Goal: Information Seeking & Learning: Learn about a topic

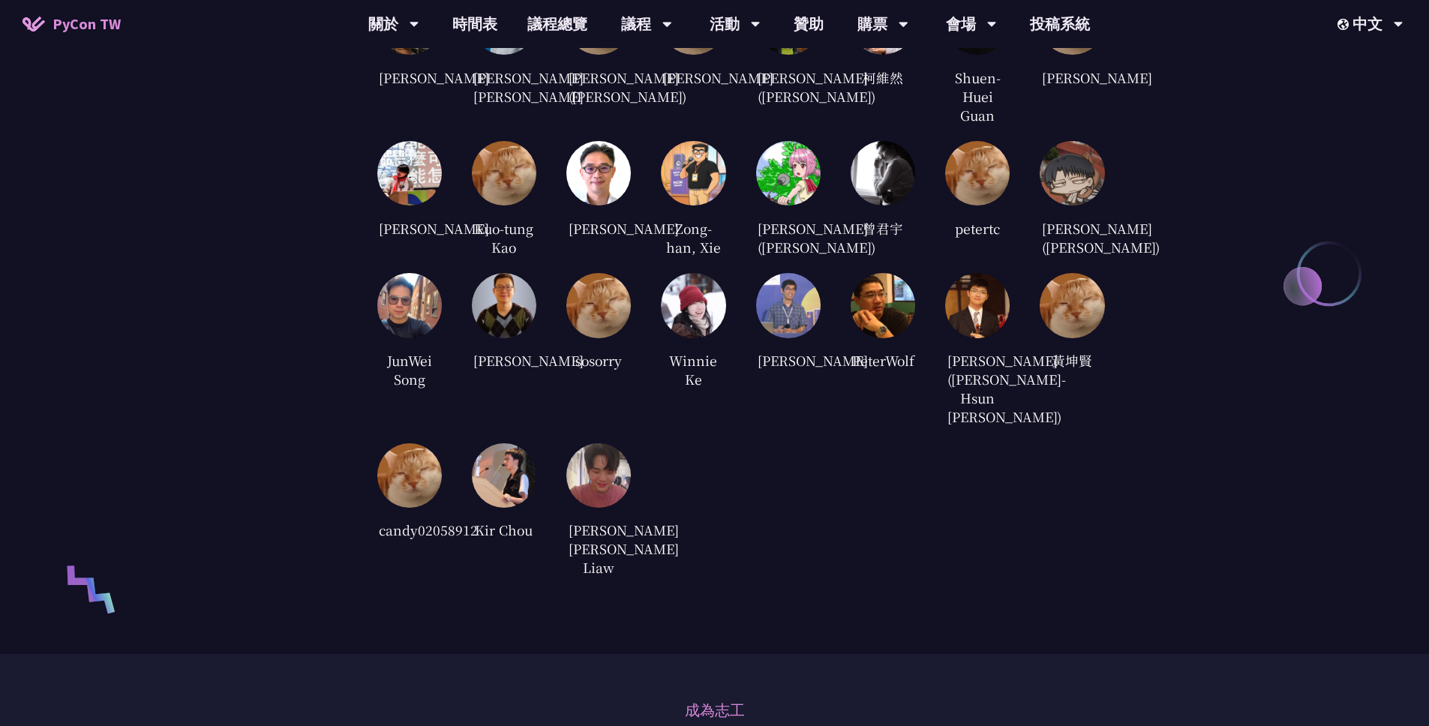
scroll to position [3739, 0]
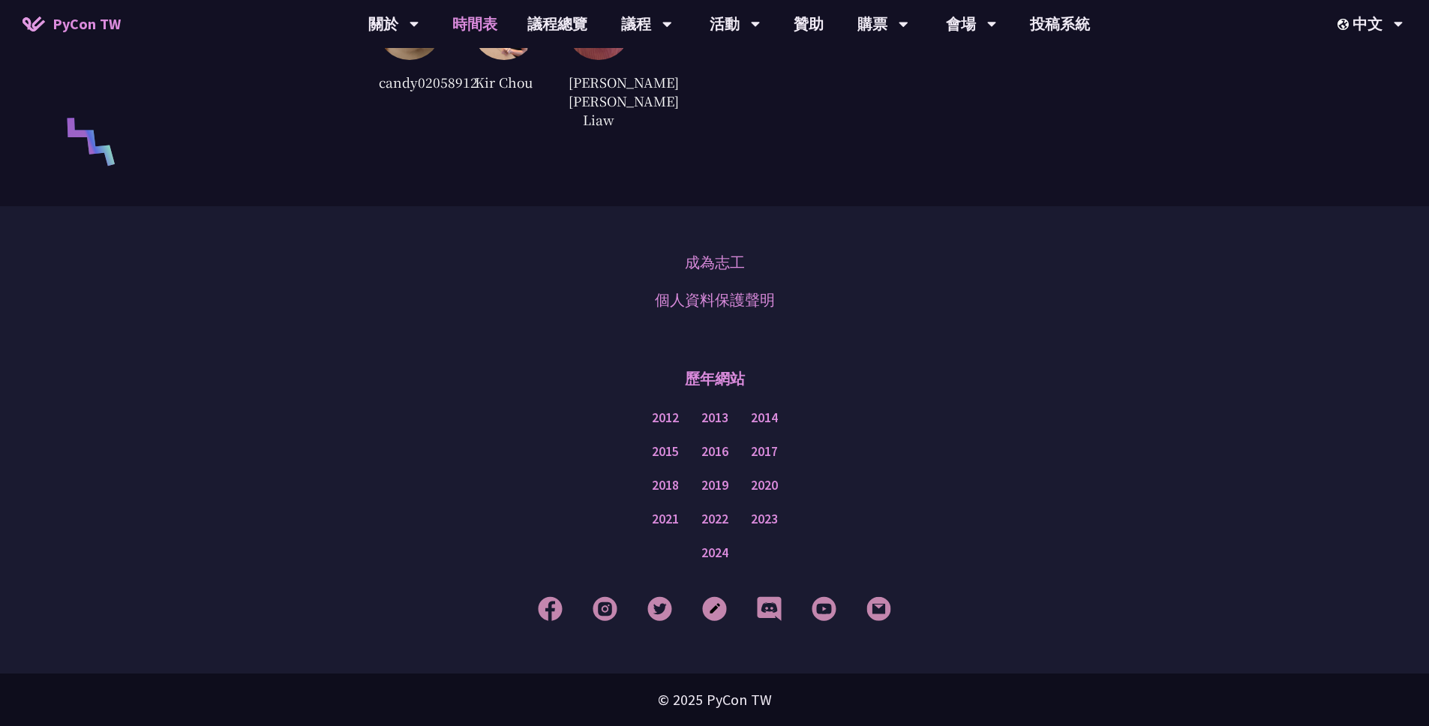
click at [469, 27] on link "時間表" at bounding box center [474, 24] width 75 height 48
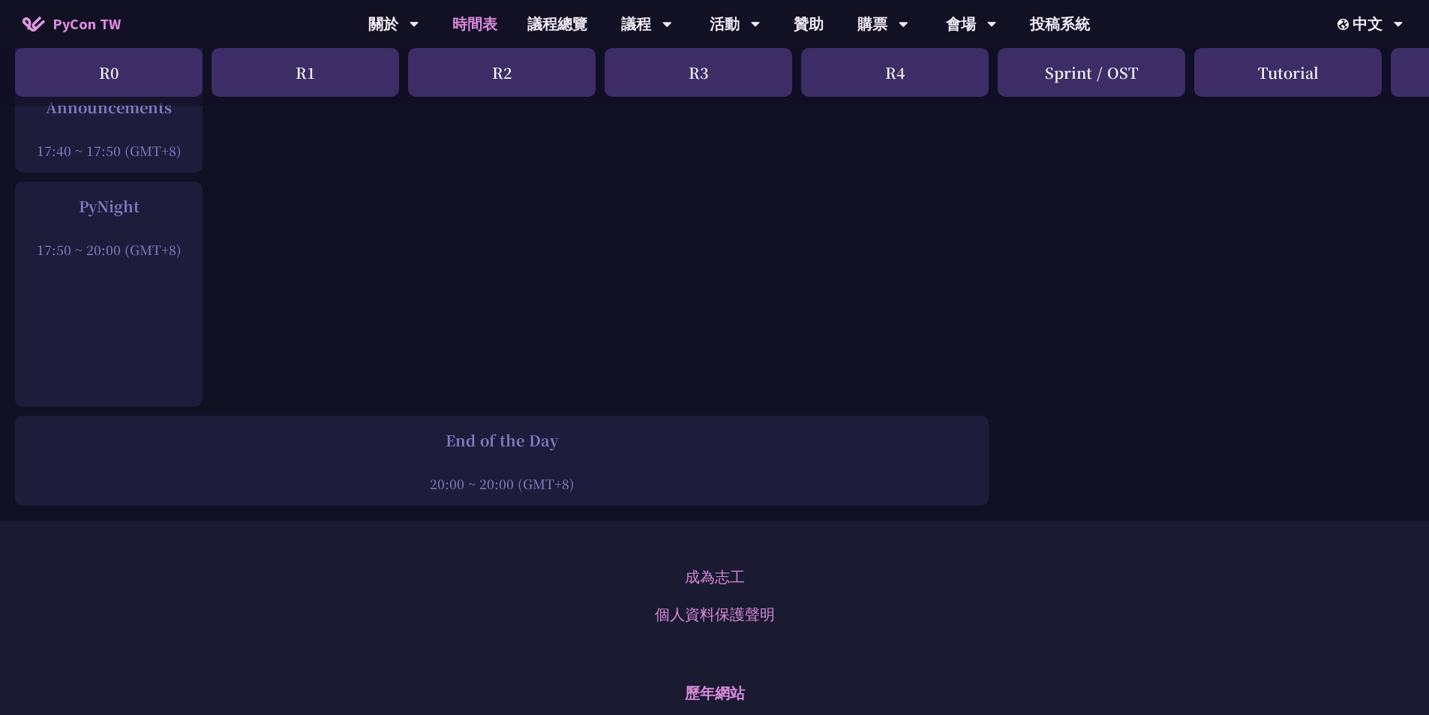
scroll to position [2272, 0]
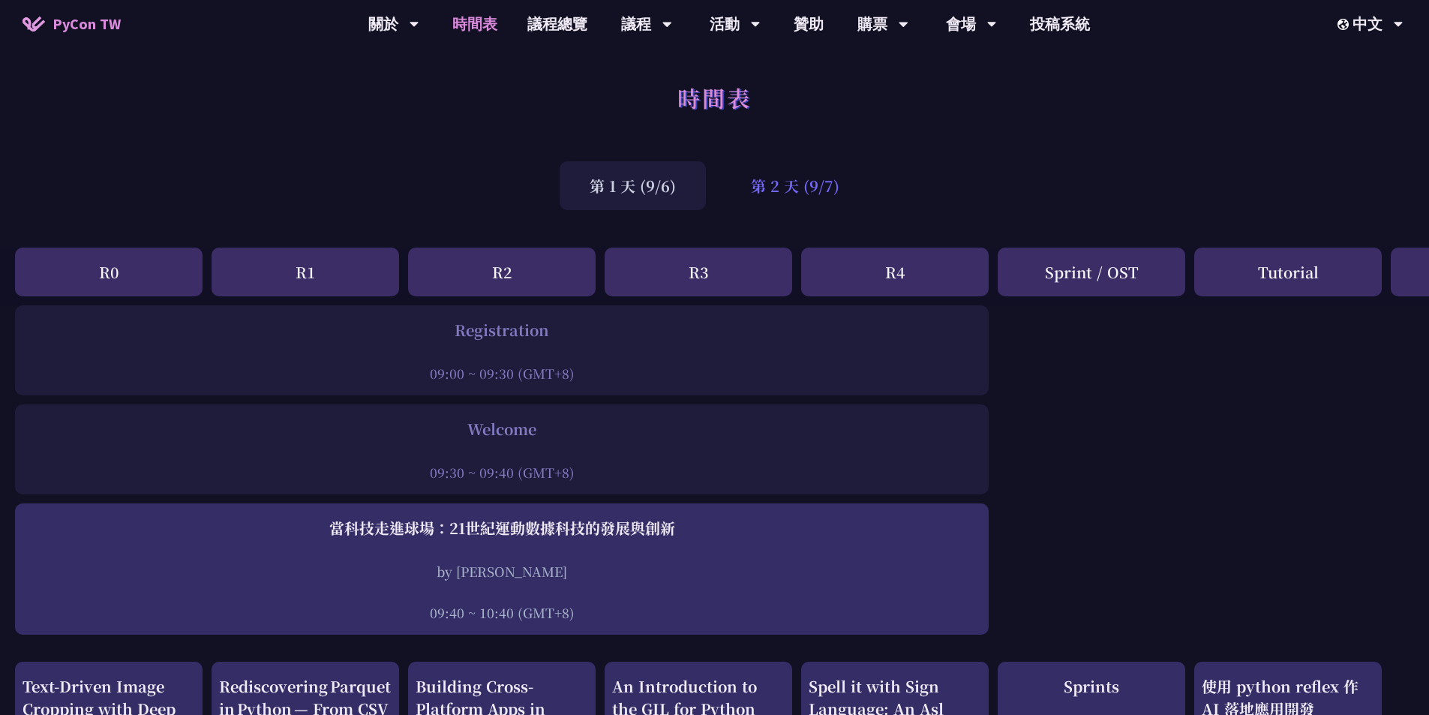
click at [796, 187] on div "第 2 天 (9/7)" at bounding box center [795, 185] width 148 height 49
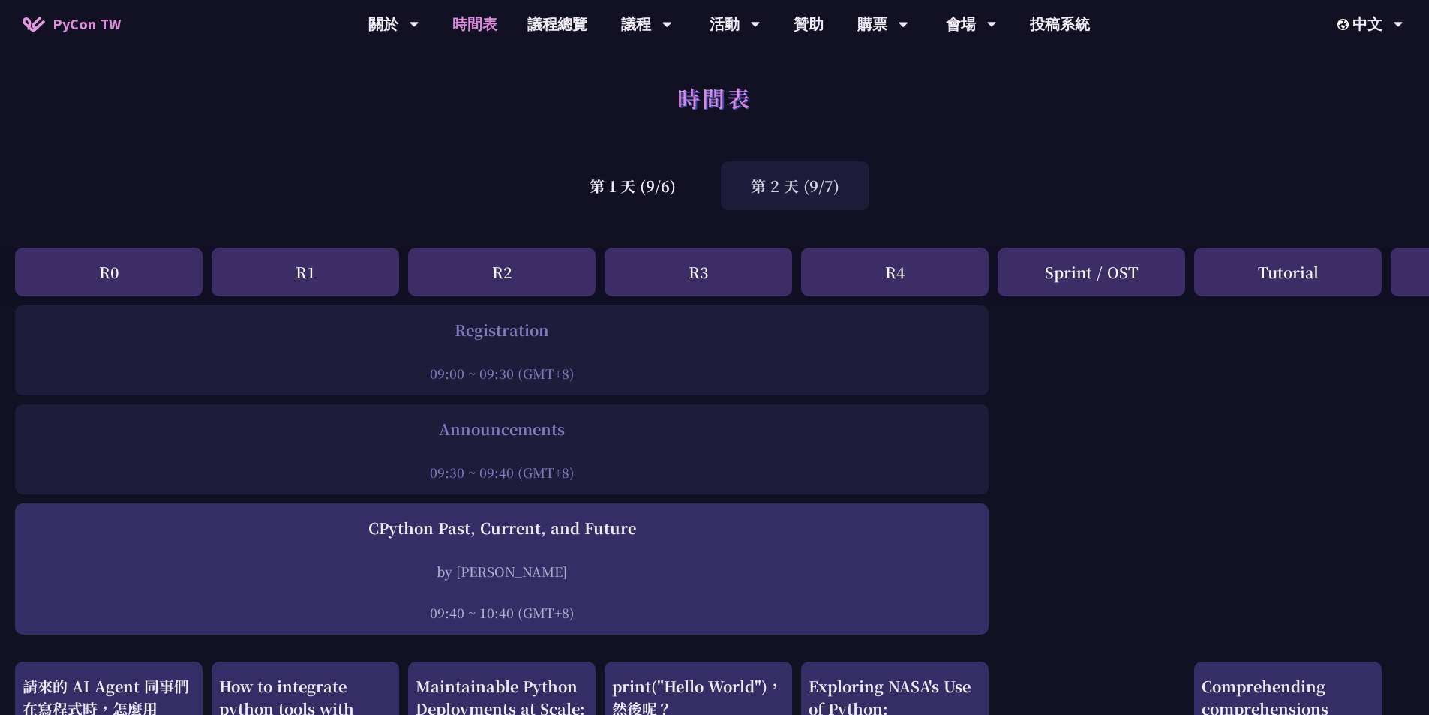
scroll to position [44, 0]
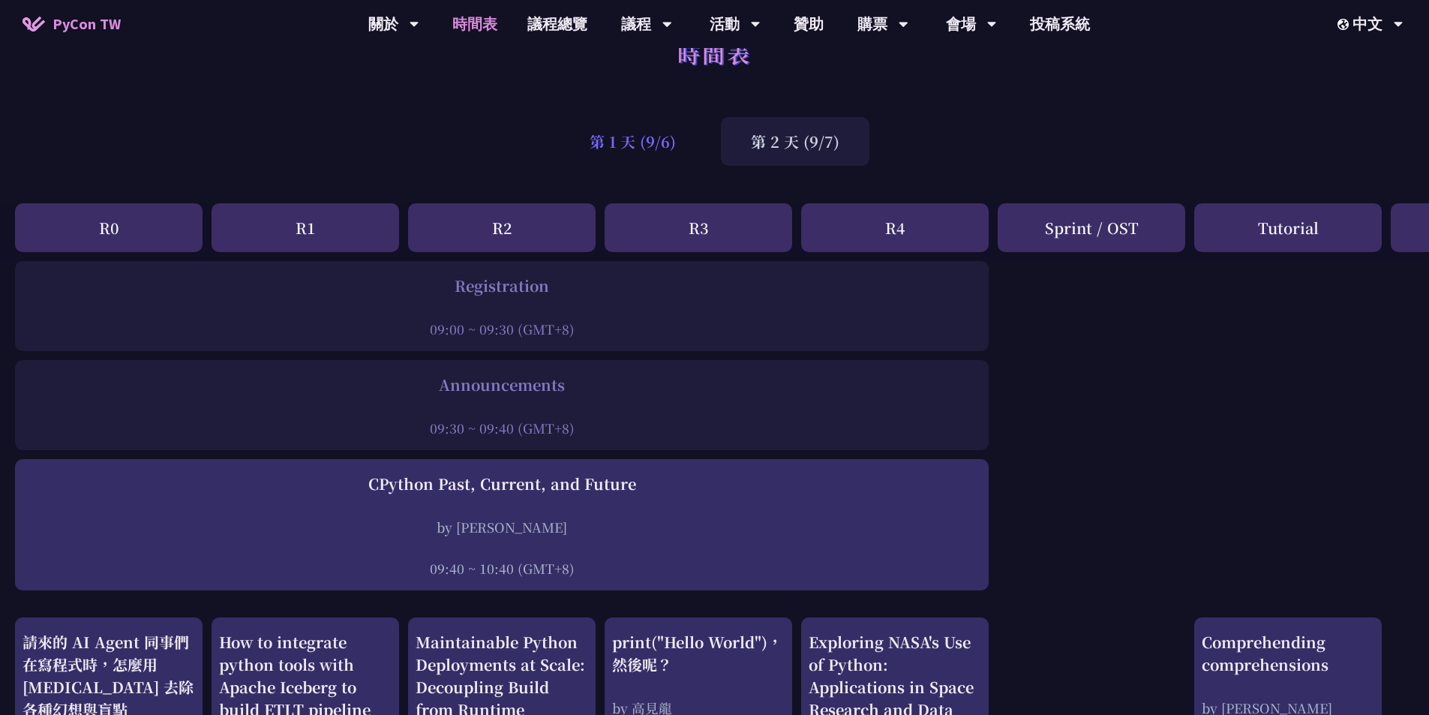
click at [643, 139] on div "第 1 天 (9/6)" at bounding box center [632, 141] width 146 height 49
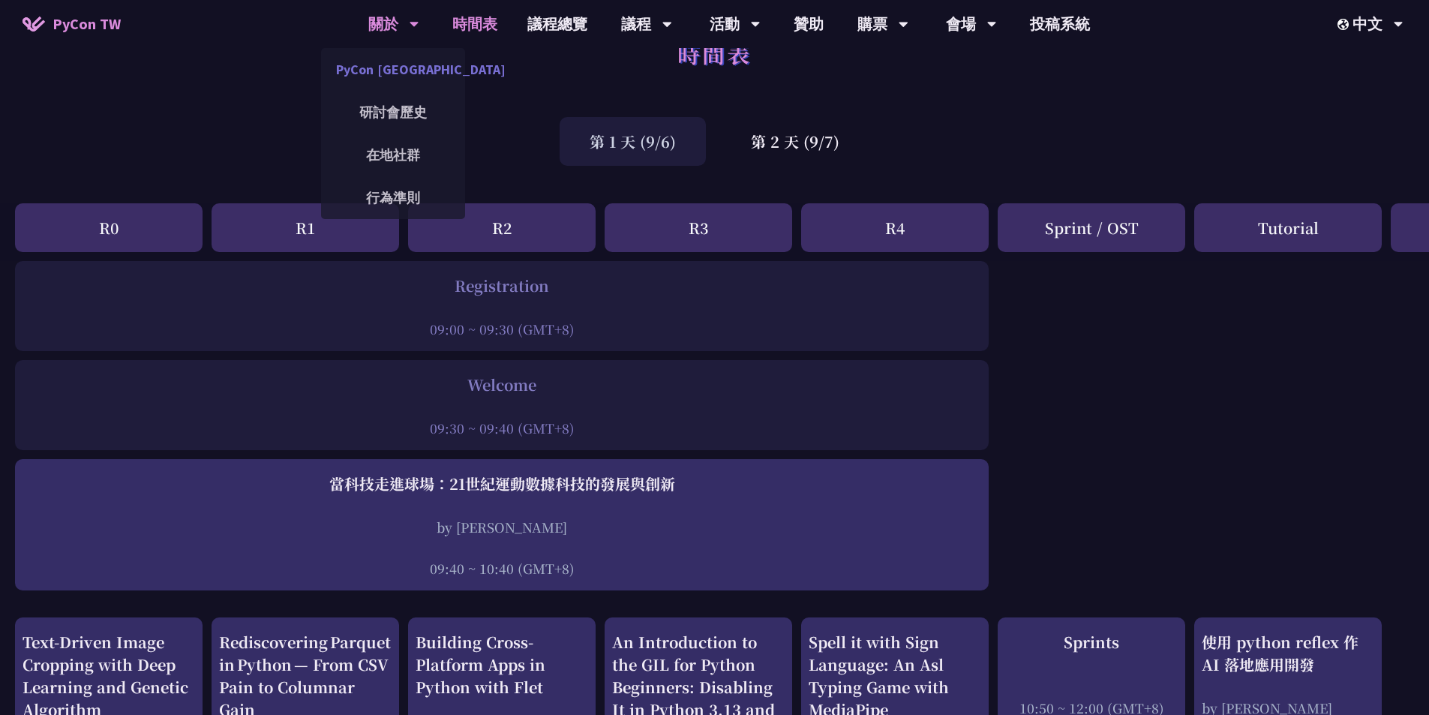
click at [391, 70] on link "PyCon [GEOGRAPHIC_DATA]" at bounding box center [393, 69] width 144 height 35
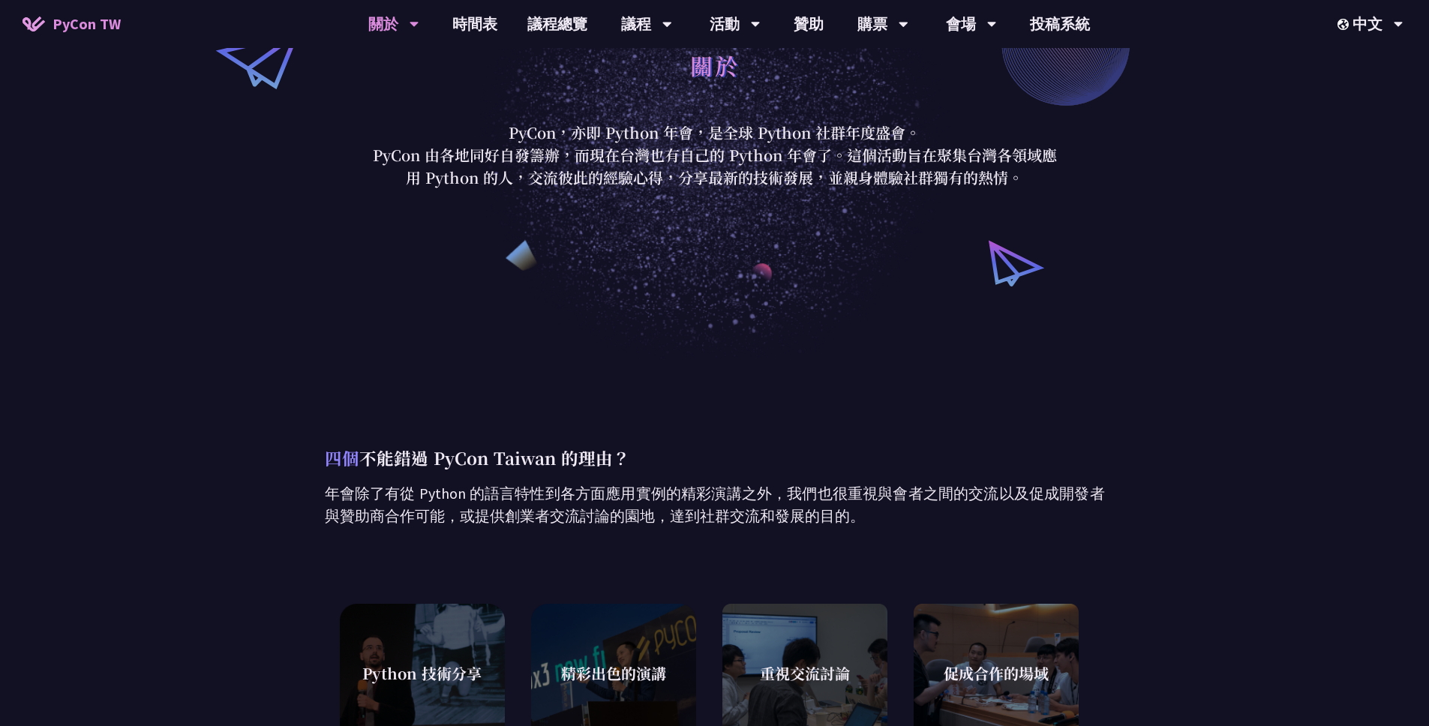
scroll to position [157, 0]
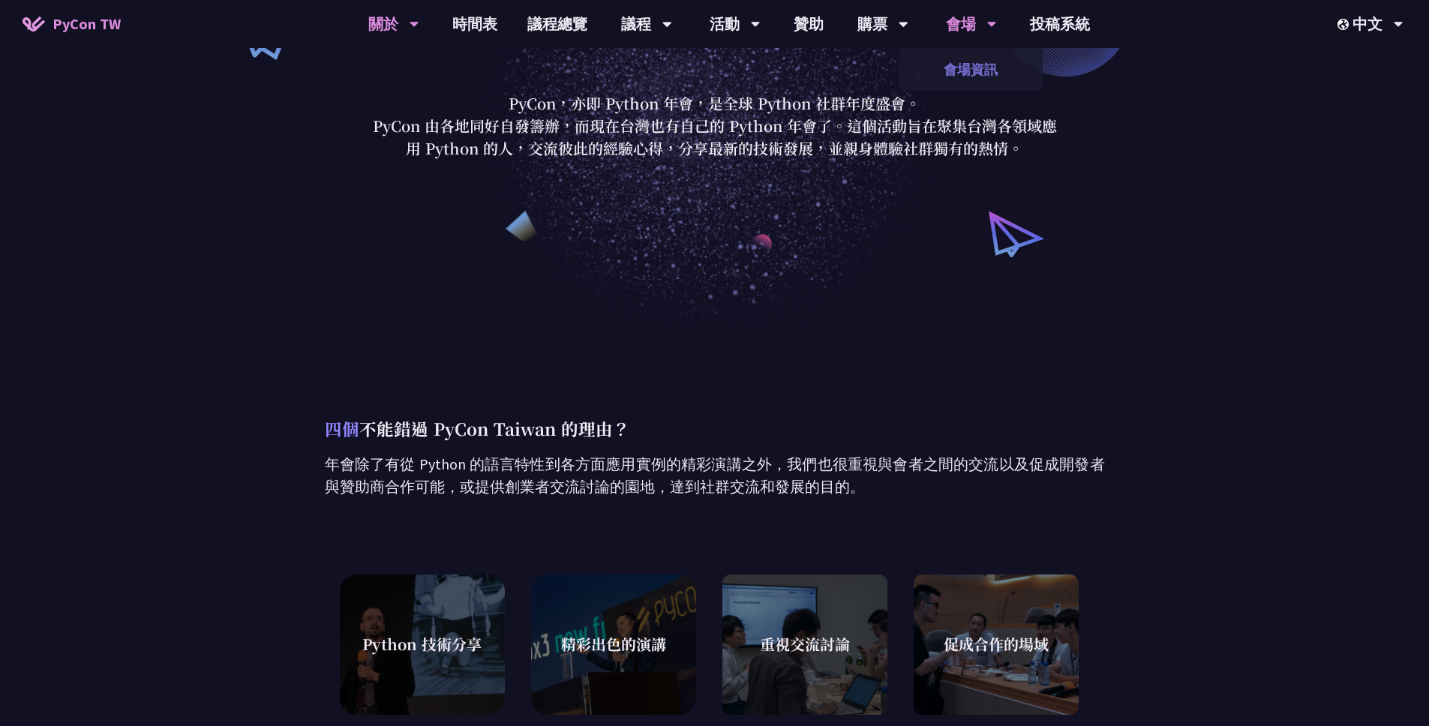
click at [964, 73] on link "會場資訊" at bounding box center [970, 69] width 144 height 35
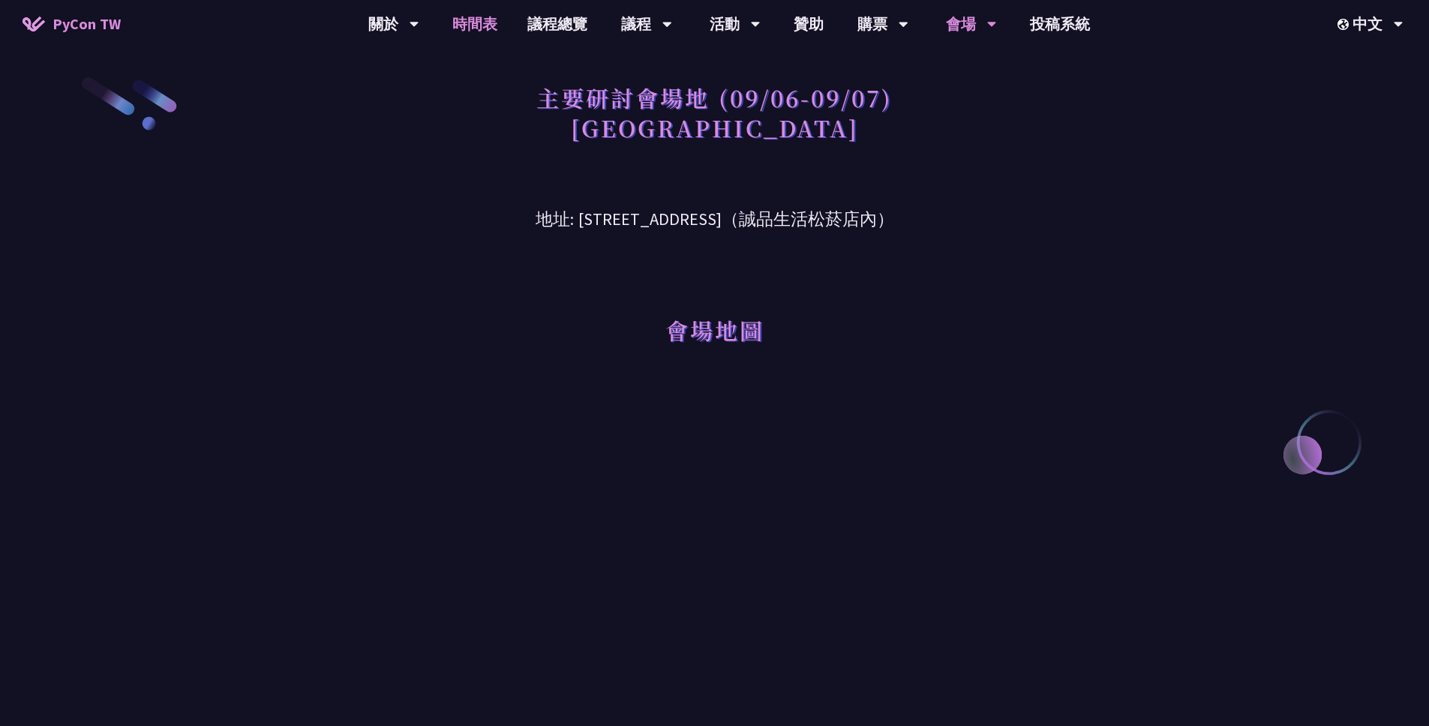
click at [464, 34] on link "時間表" at bounding box center [474, 24] width 75 height 48
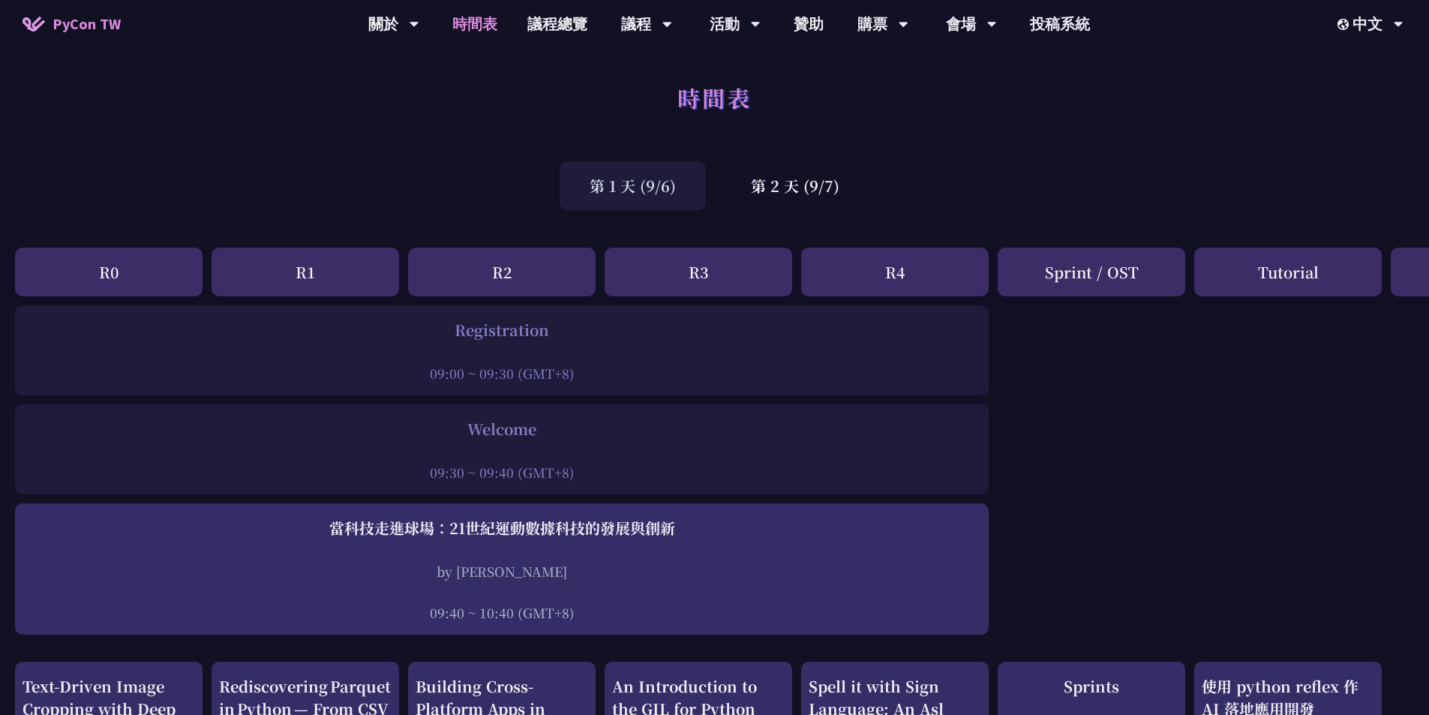
click at [382, 205] on div "第 1 天 (9/6) 第 2 天 (9/7)" at bounding box center [714, 186] width 1429 height 64
click at [803, 205] on div "第 2 天 (9/7)" at bounding box center [795, 185] width 148 height 49
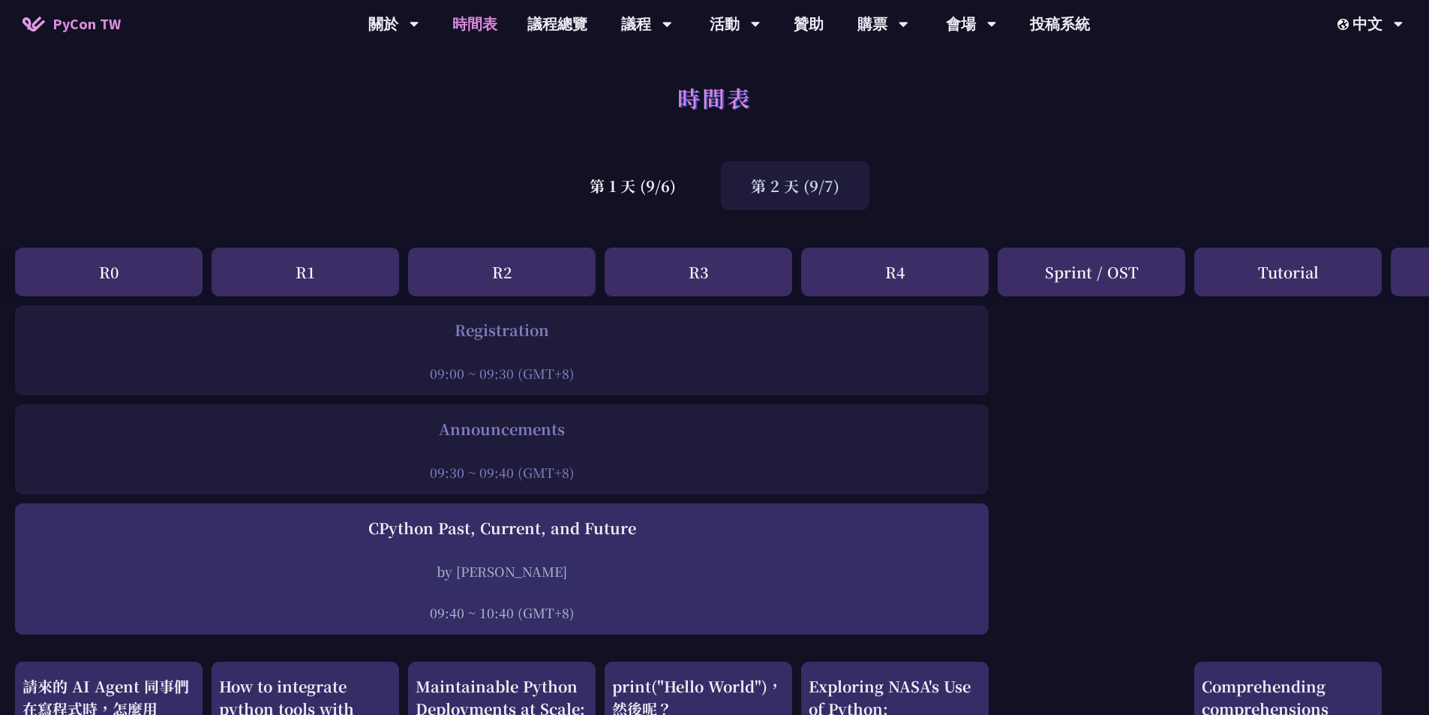
click at [820, 200] on div "第 2 天 (9/7)" at bounding box center [795, 185] width 148 height 49
click at [785, 201] on div "第 2 天 (9/7)" at bounding box center [795, 185] width 148 height 49
click at [629, 200] on div "第 1 天 (9/6)" at bounding box center [632, 185] width 146 height 49
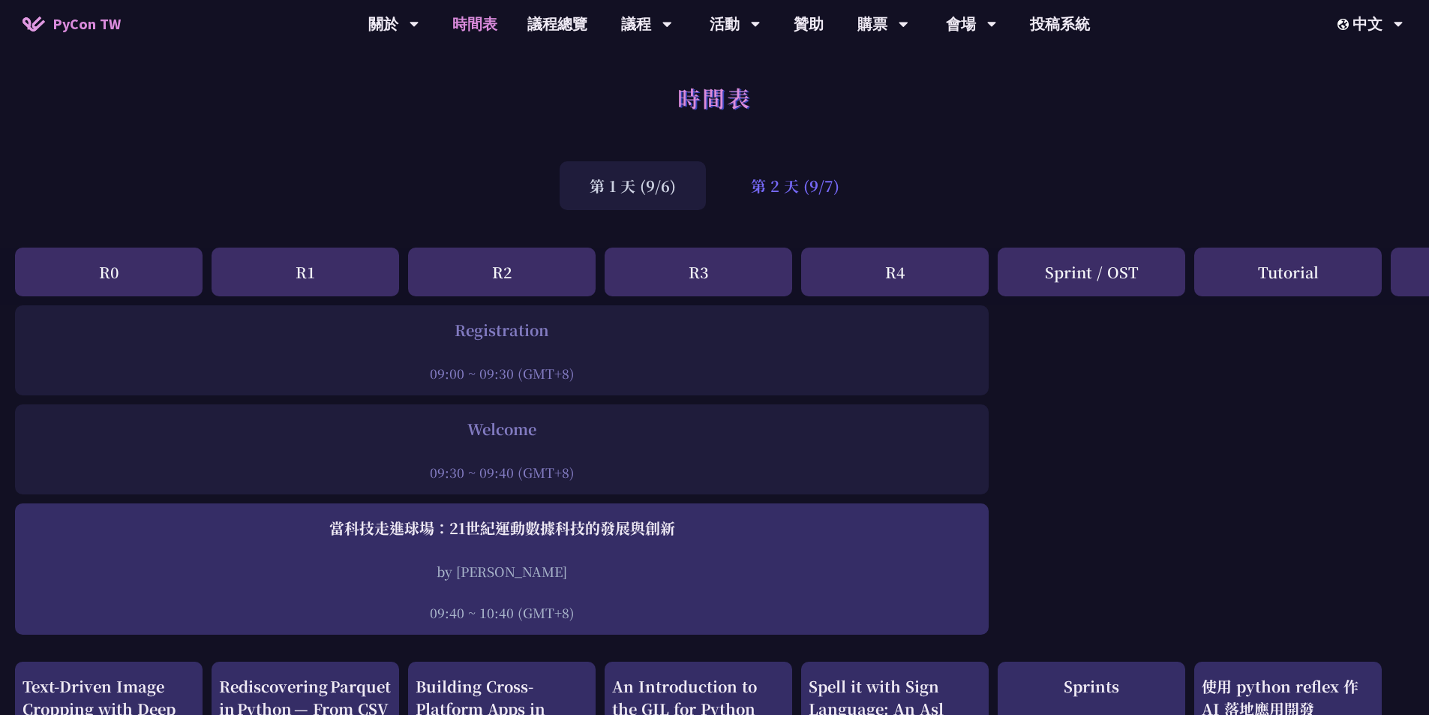
click at [763, 193] on div "第 2 天 (9/7)" at bounding box center [795, 185] width 148 height 49
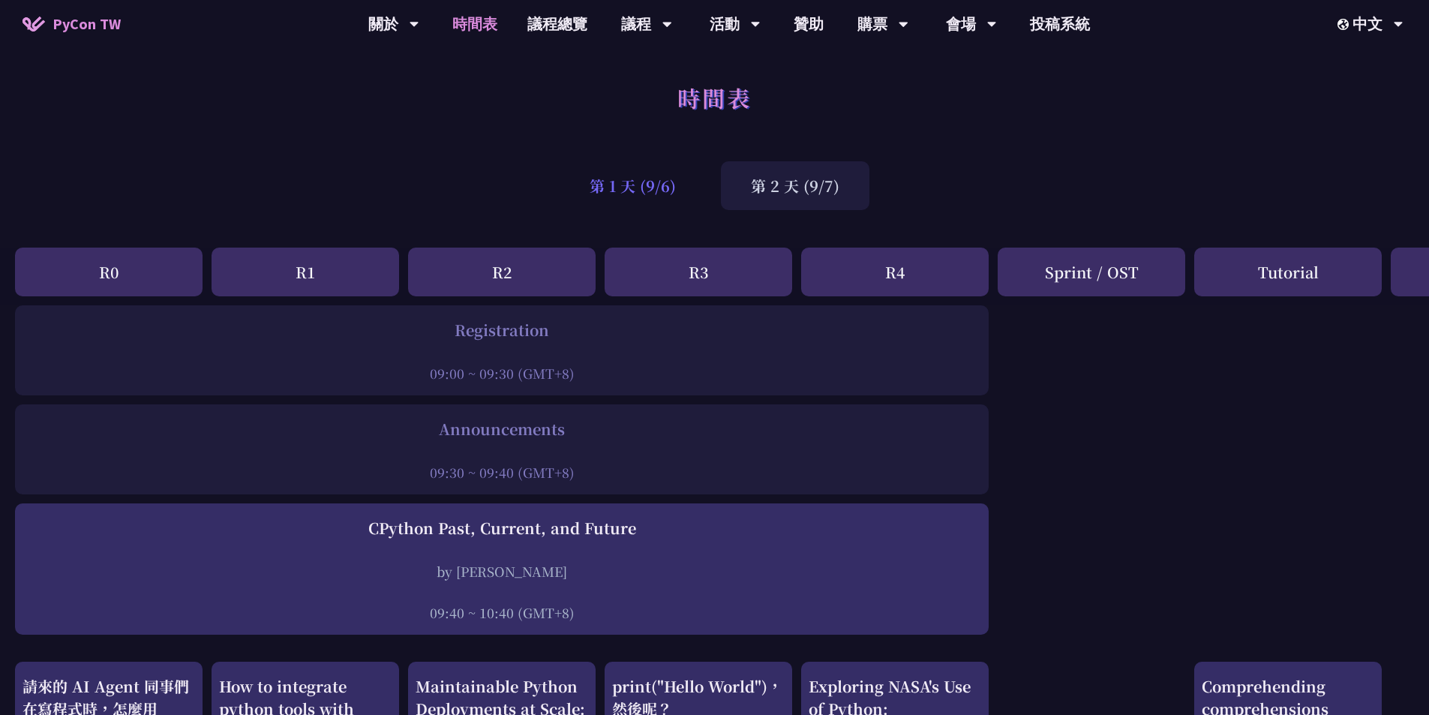
click at [627, 189] on div "第 1 天 (9/6)" at bounding box center [632, 185] width 146 height 49
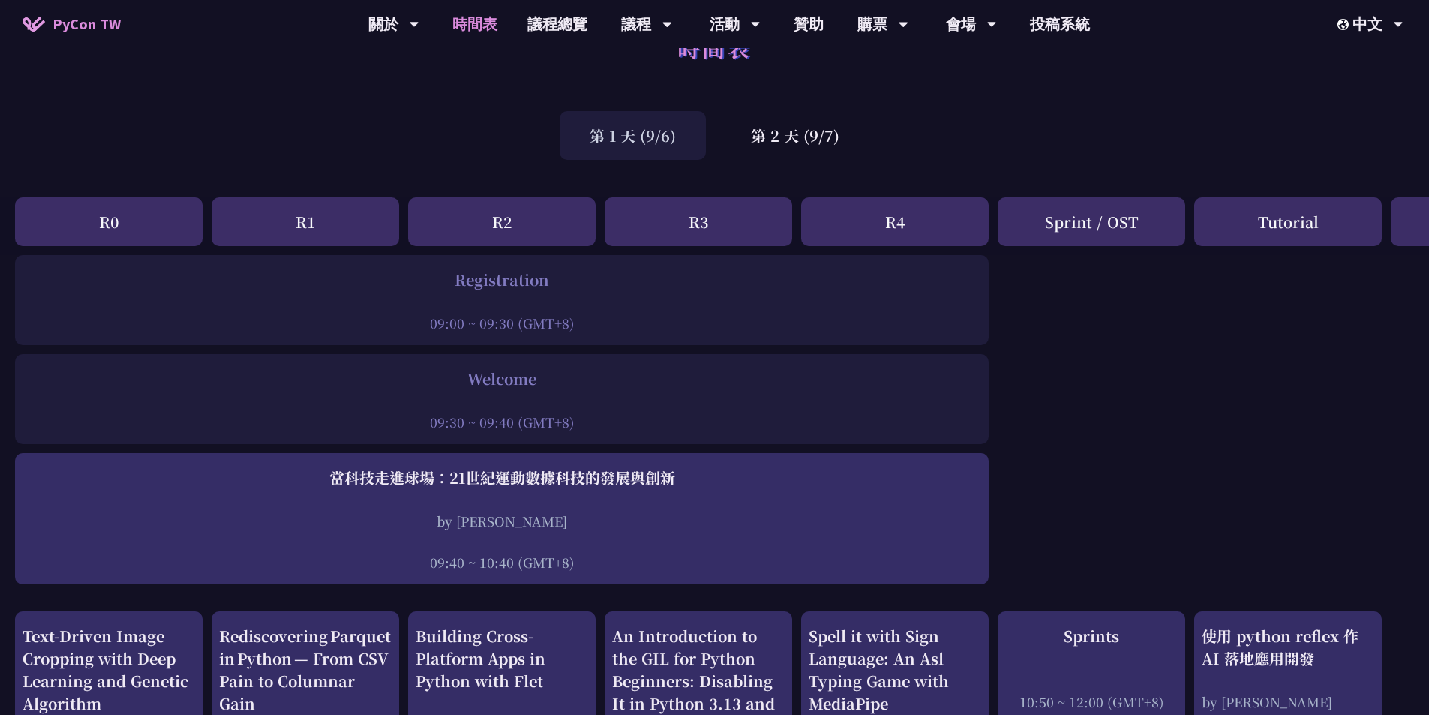
scroll to position [56, 0]
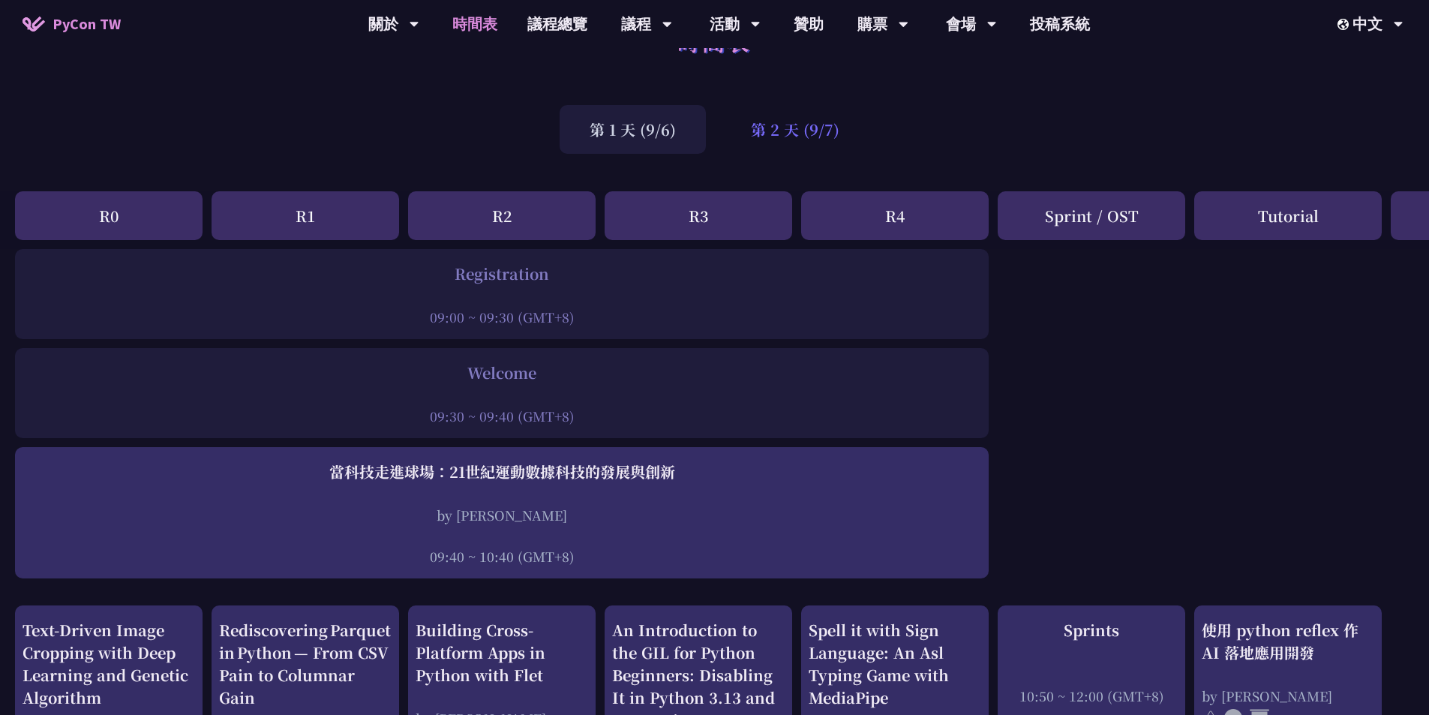
click at [812, 112] on div "第 2 天 (9/7)" at bounding box center [795, 129] width 148 height 49
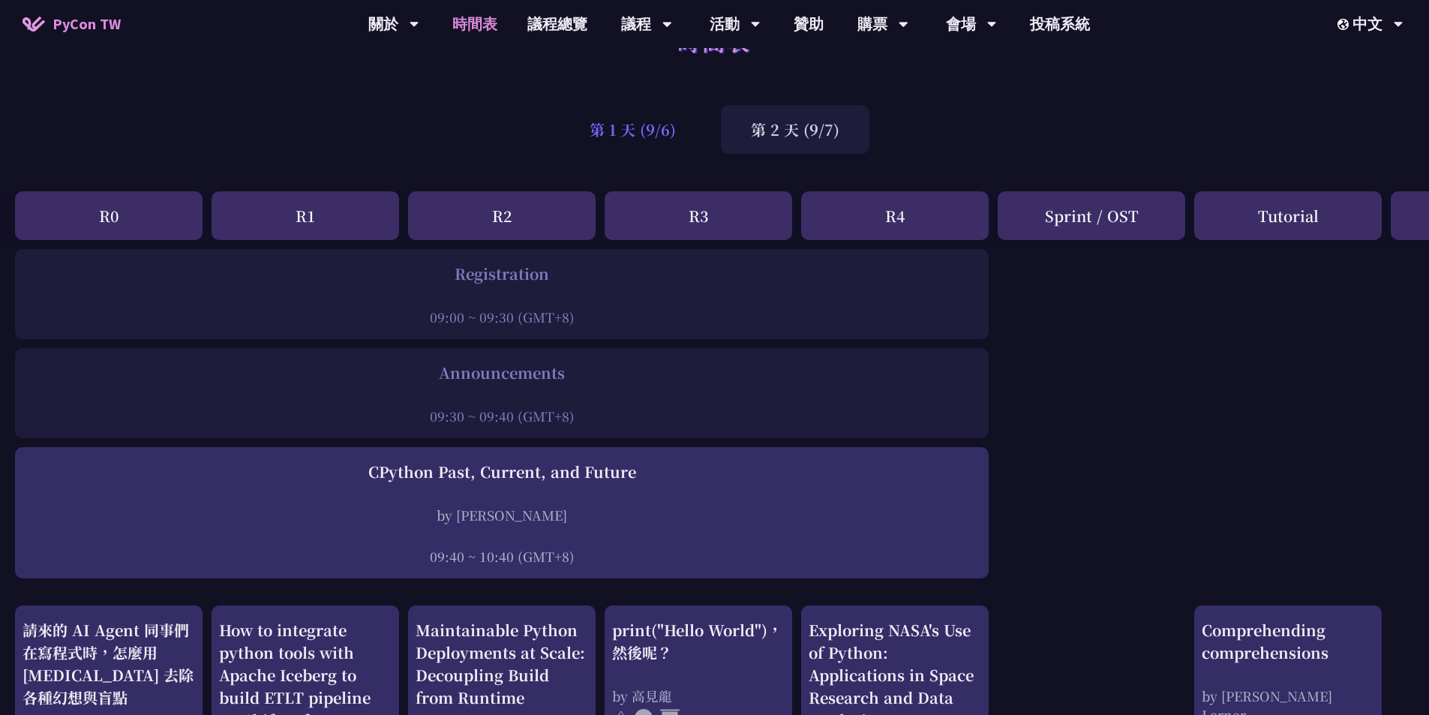
click at [667, 127] on div "第 1 天 (9/6)" at bounding box center [632, 129] width 146 height 49
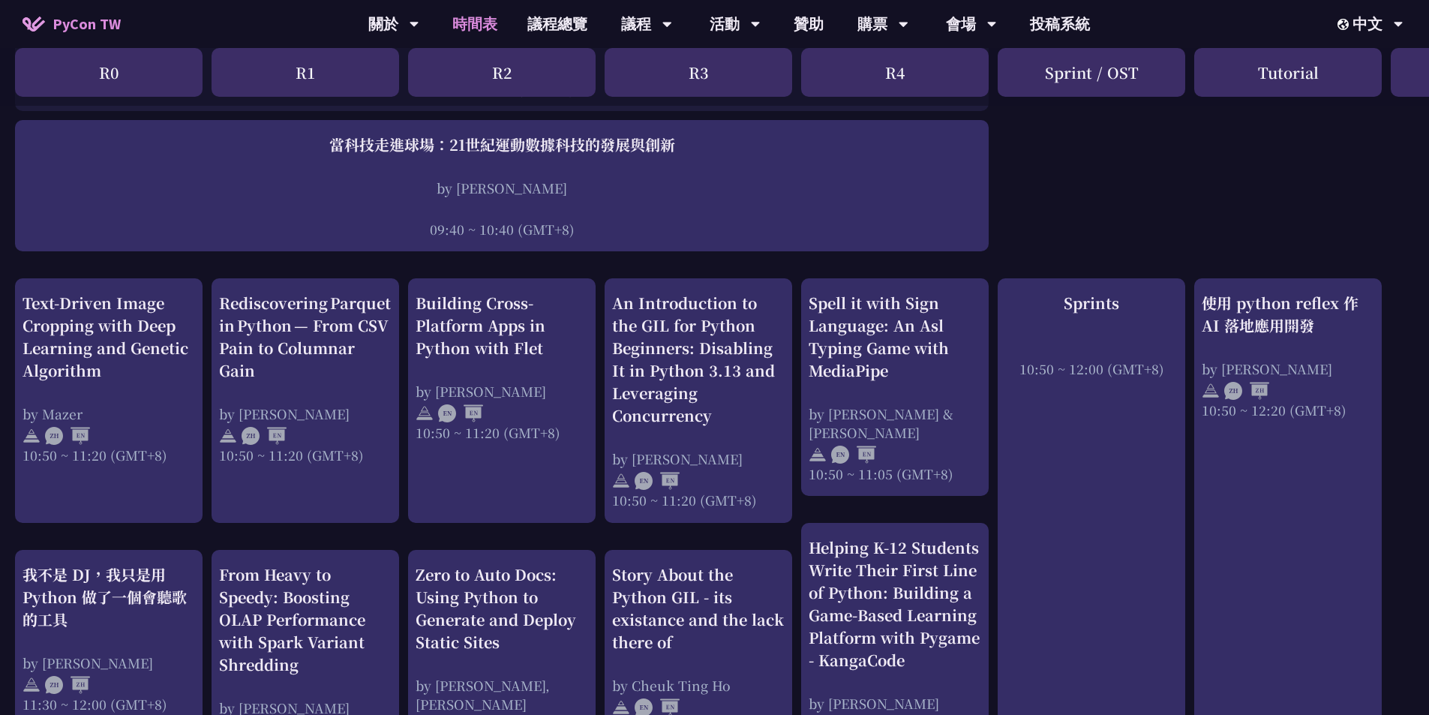
scroll to position [0, 0]
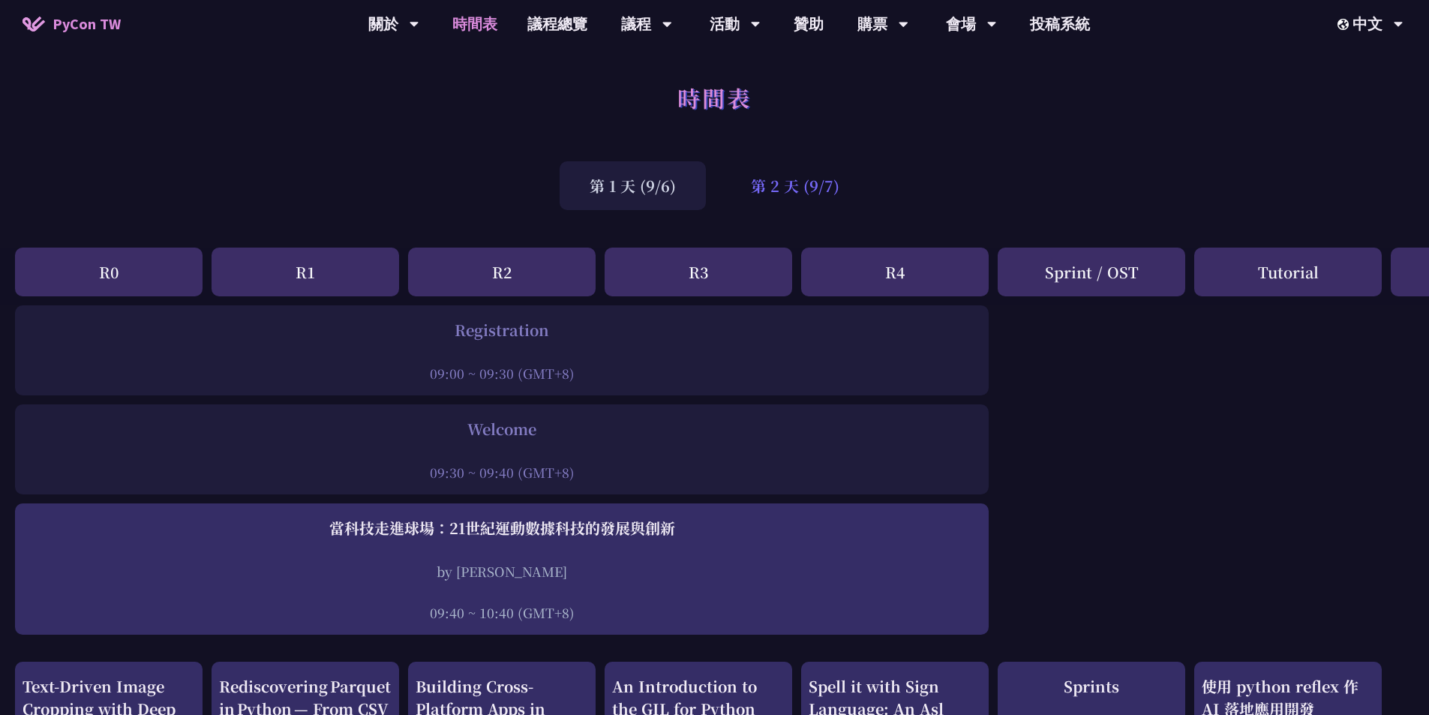
click at [742, 174] on div "第 2 天 (9/7)" at bounding box center [795, 185] width 148 height 49
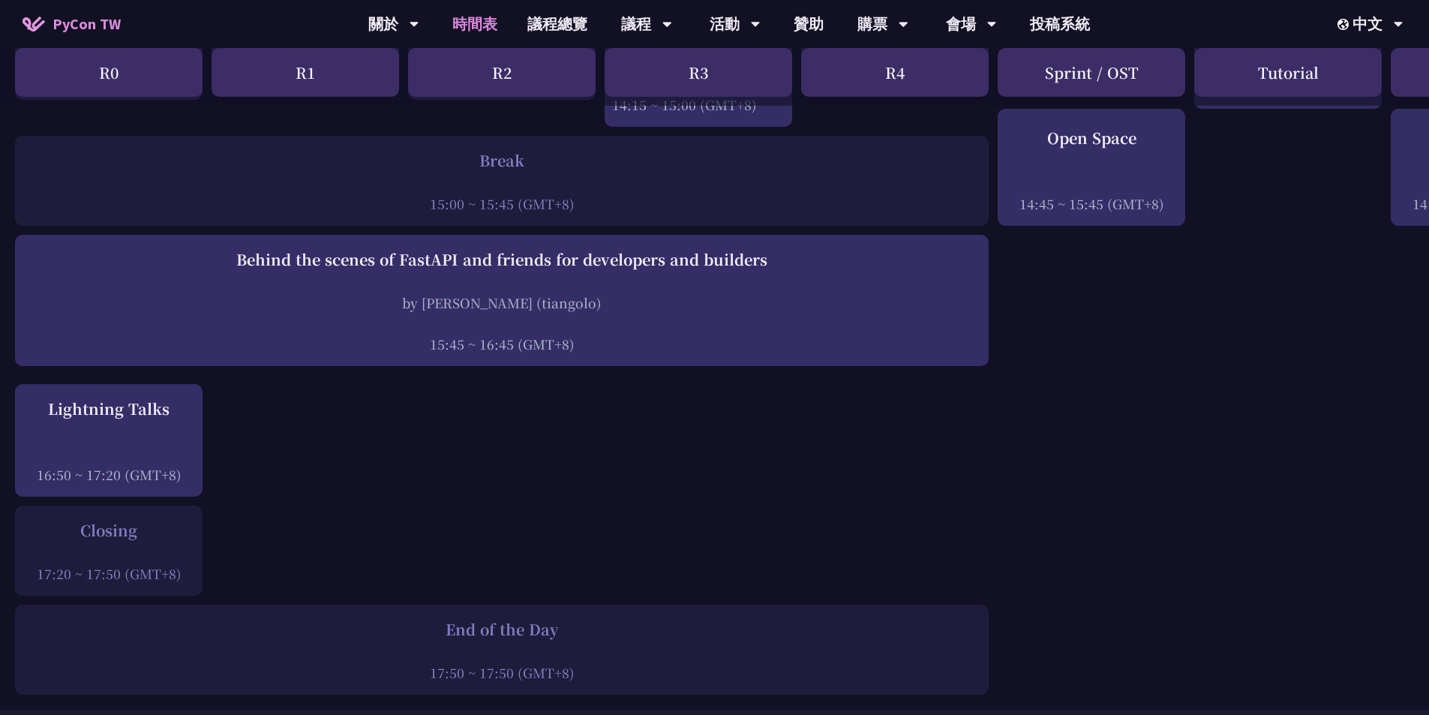
scroll to position [1793, 0]
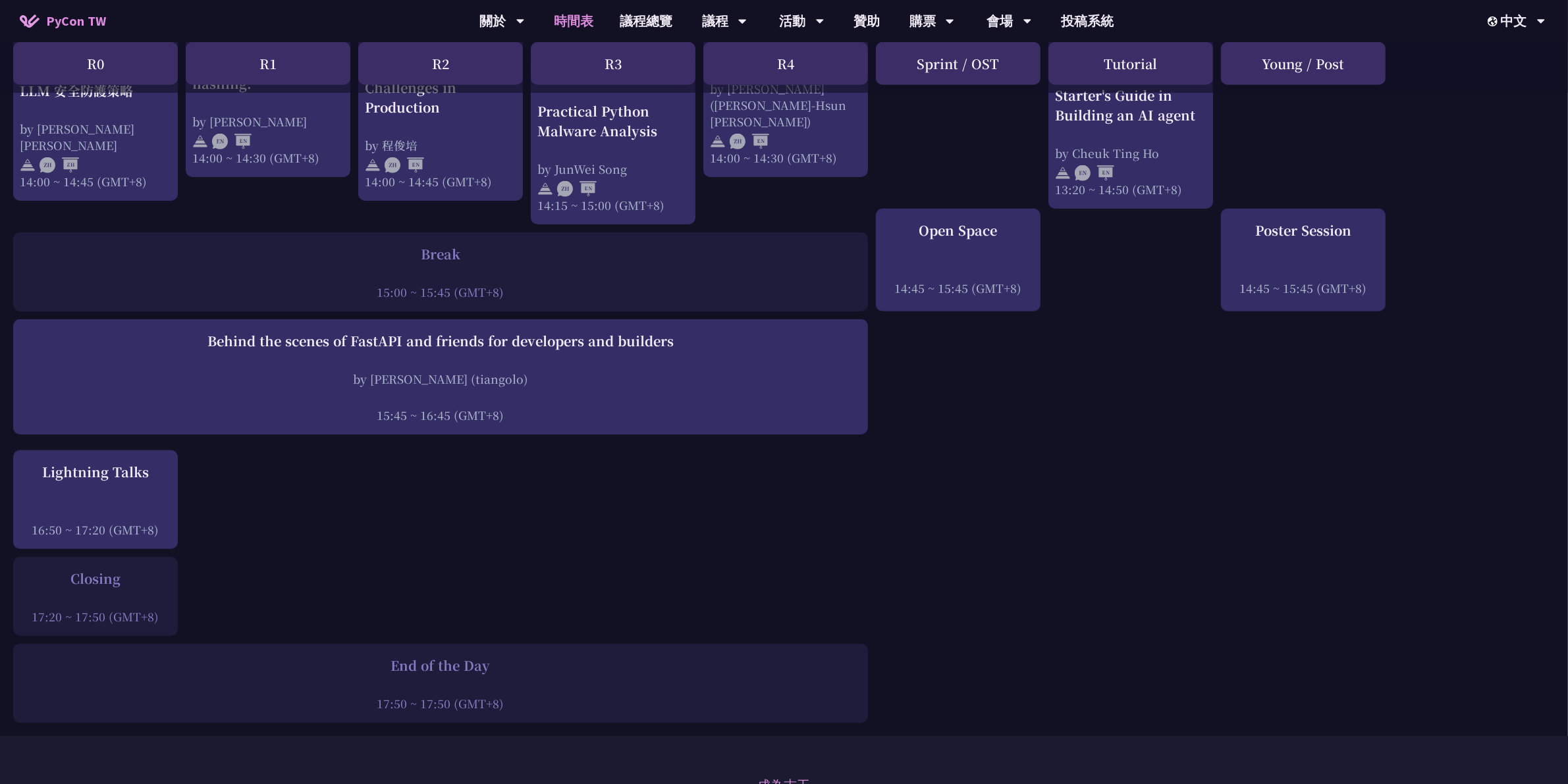
scroll to position [1468, 4]
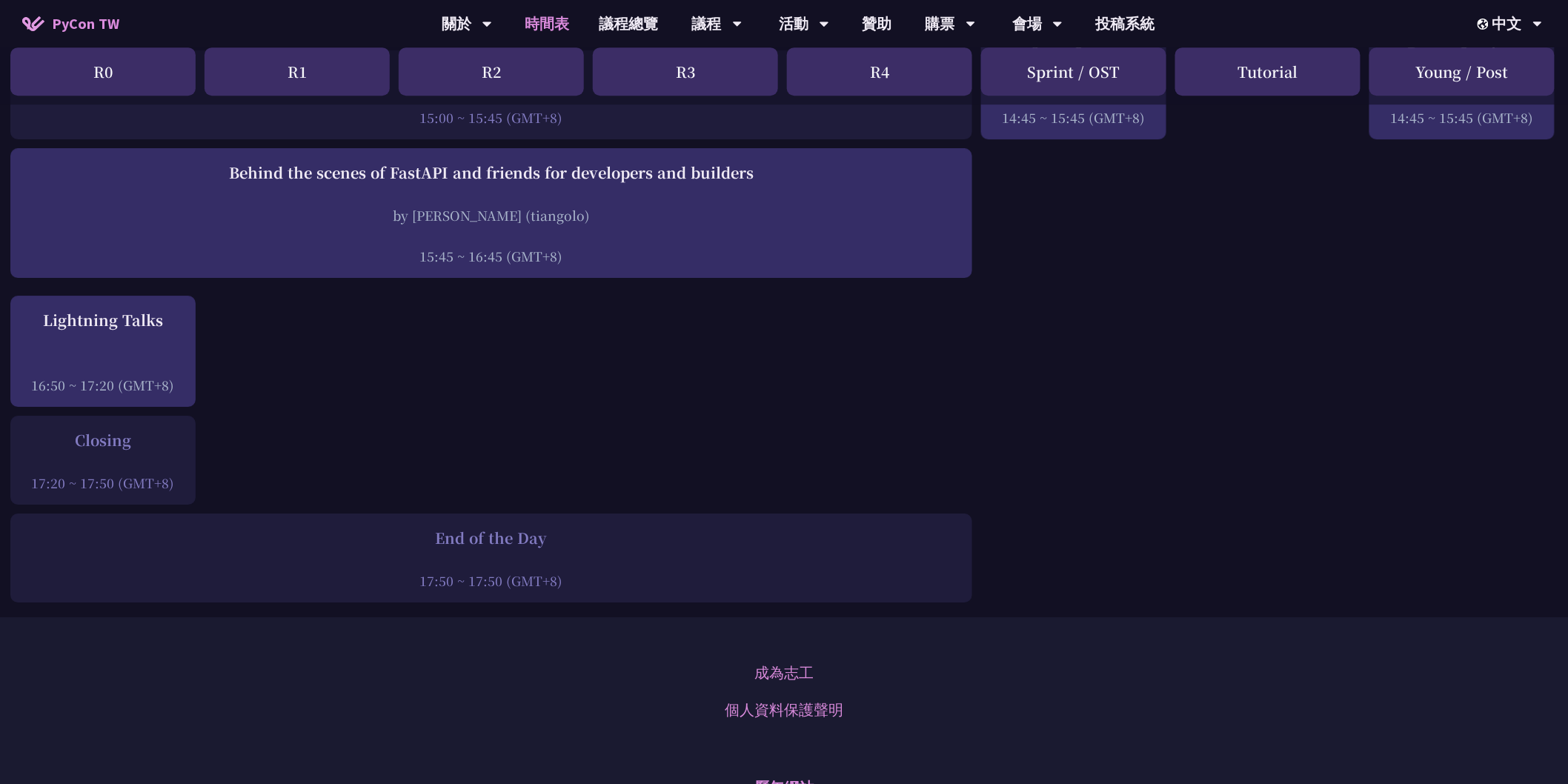
scroll to position [1864, 4]
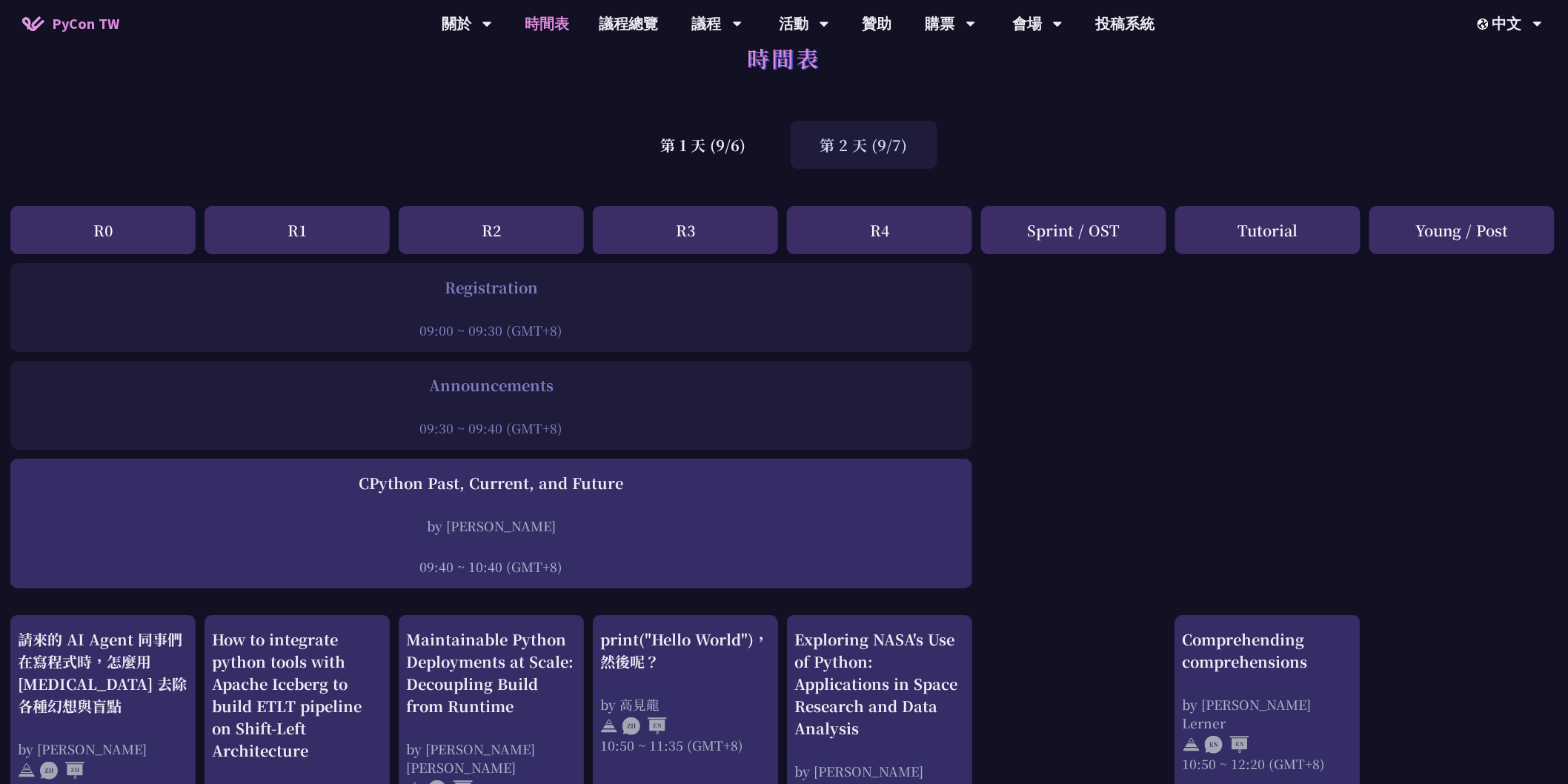
scroll to position [0, 4]
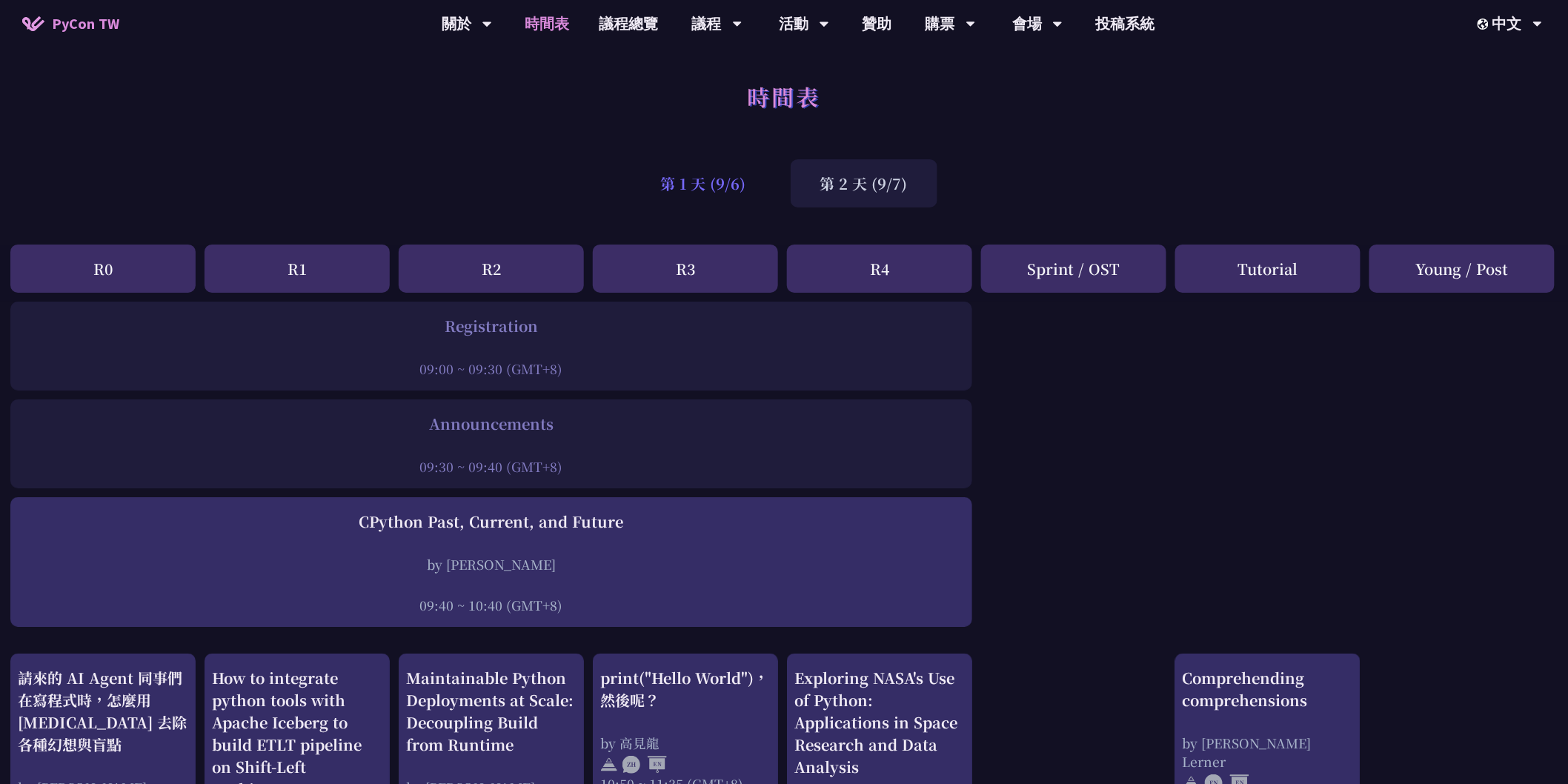
click at [727, 179] on div "第 1 天 (9/6)" at bounding box center [703, 183] width 144 height 48
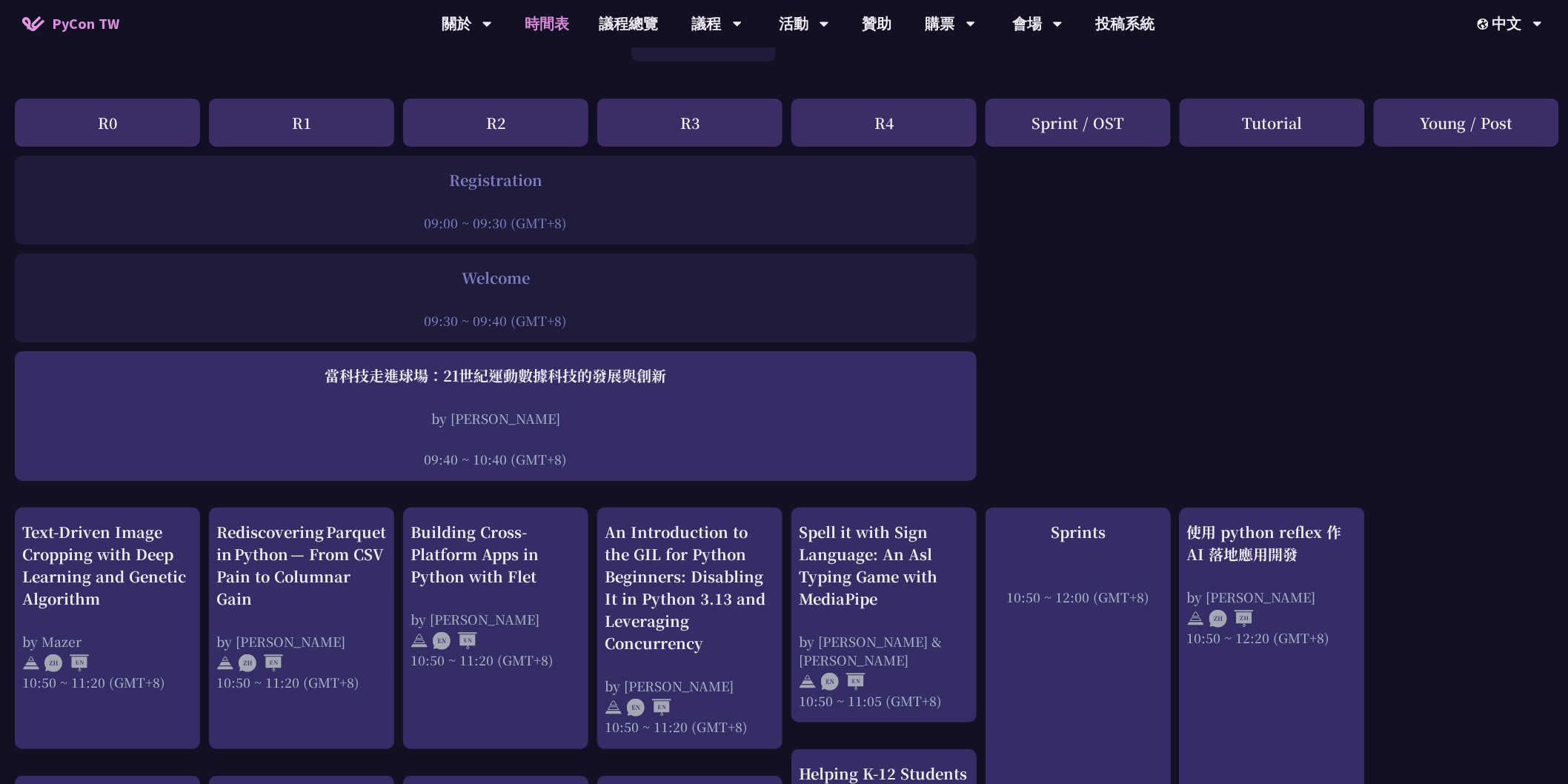
scroll to position [0, 0]
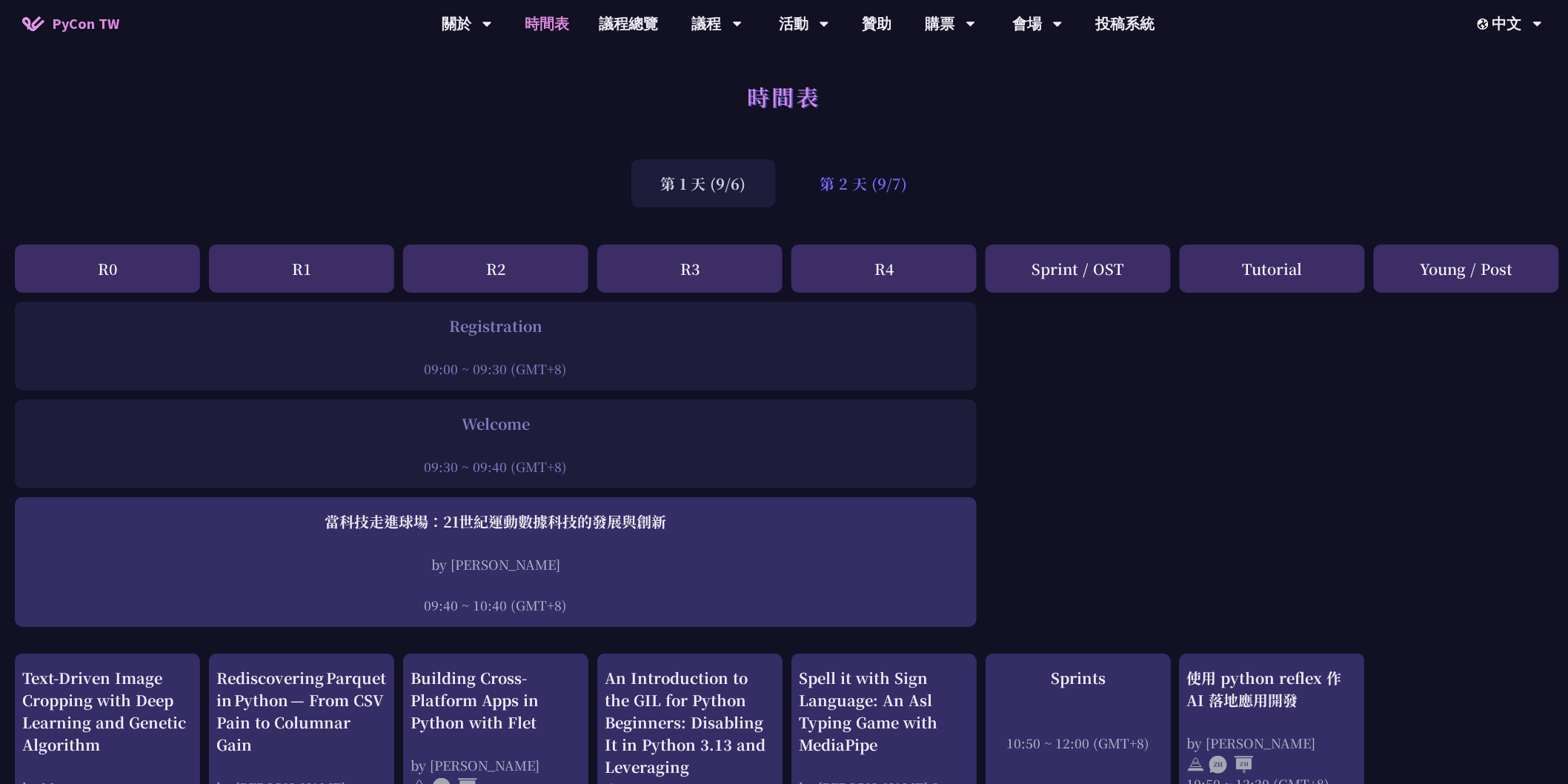
click at [855, 185] on div "第 2 天 (9/7)" at bounding box center [864, 183] width 146 height 48
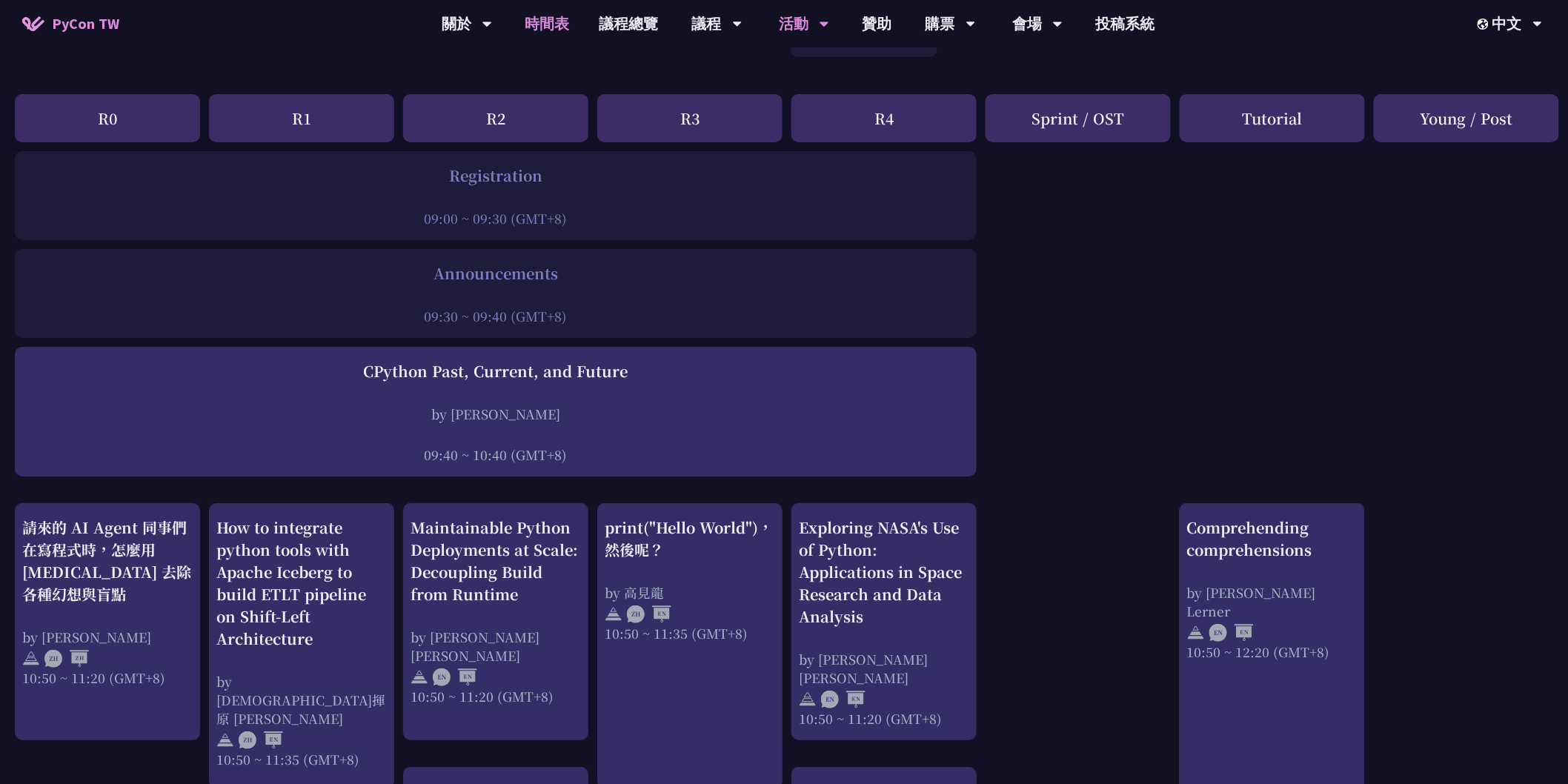
scroll to position [117, 0]
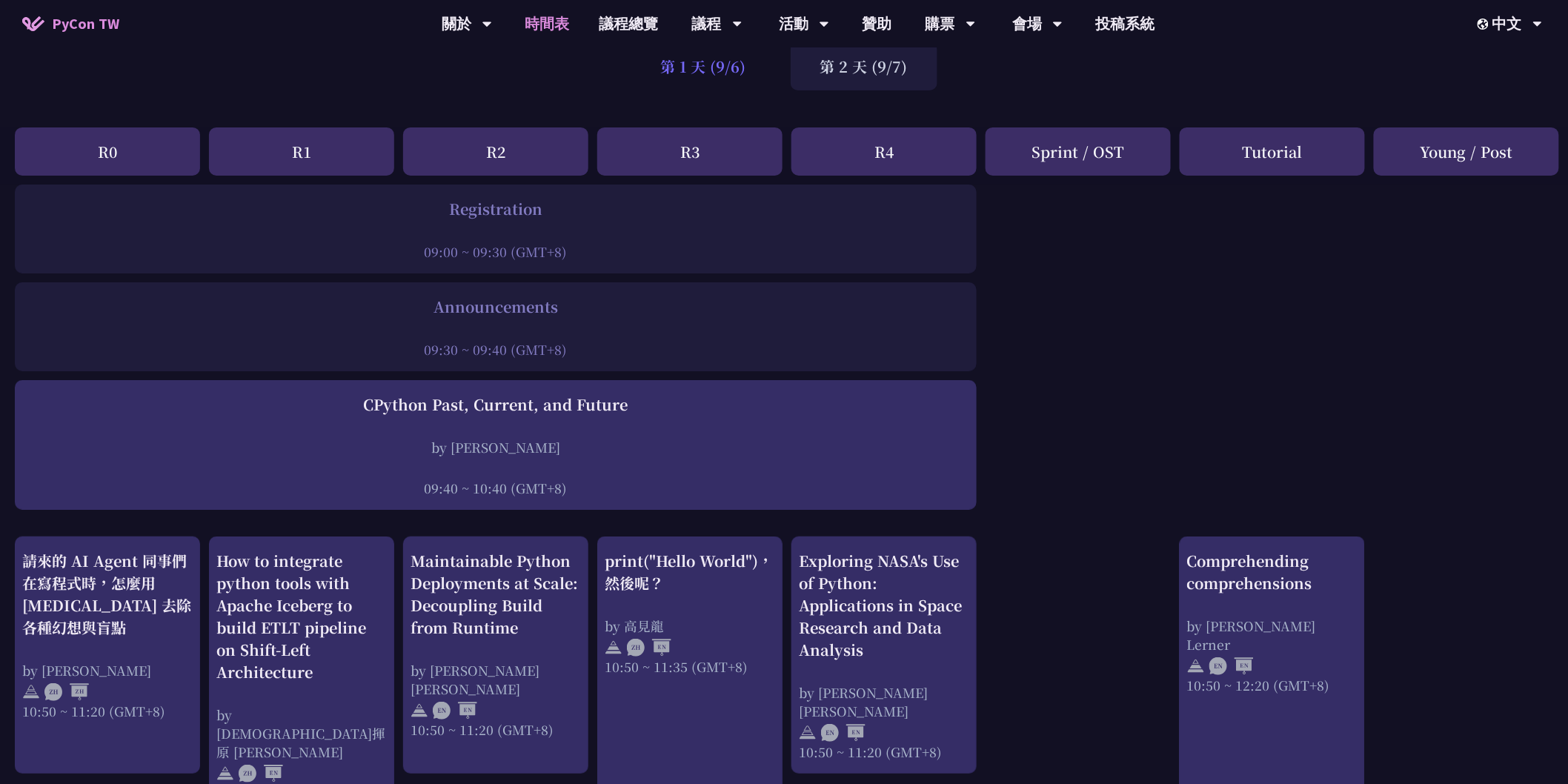
click at [699, 57] on div "第 1 天 (9/6)" at bounding box center [703, 66] width 144 height 48
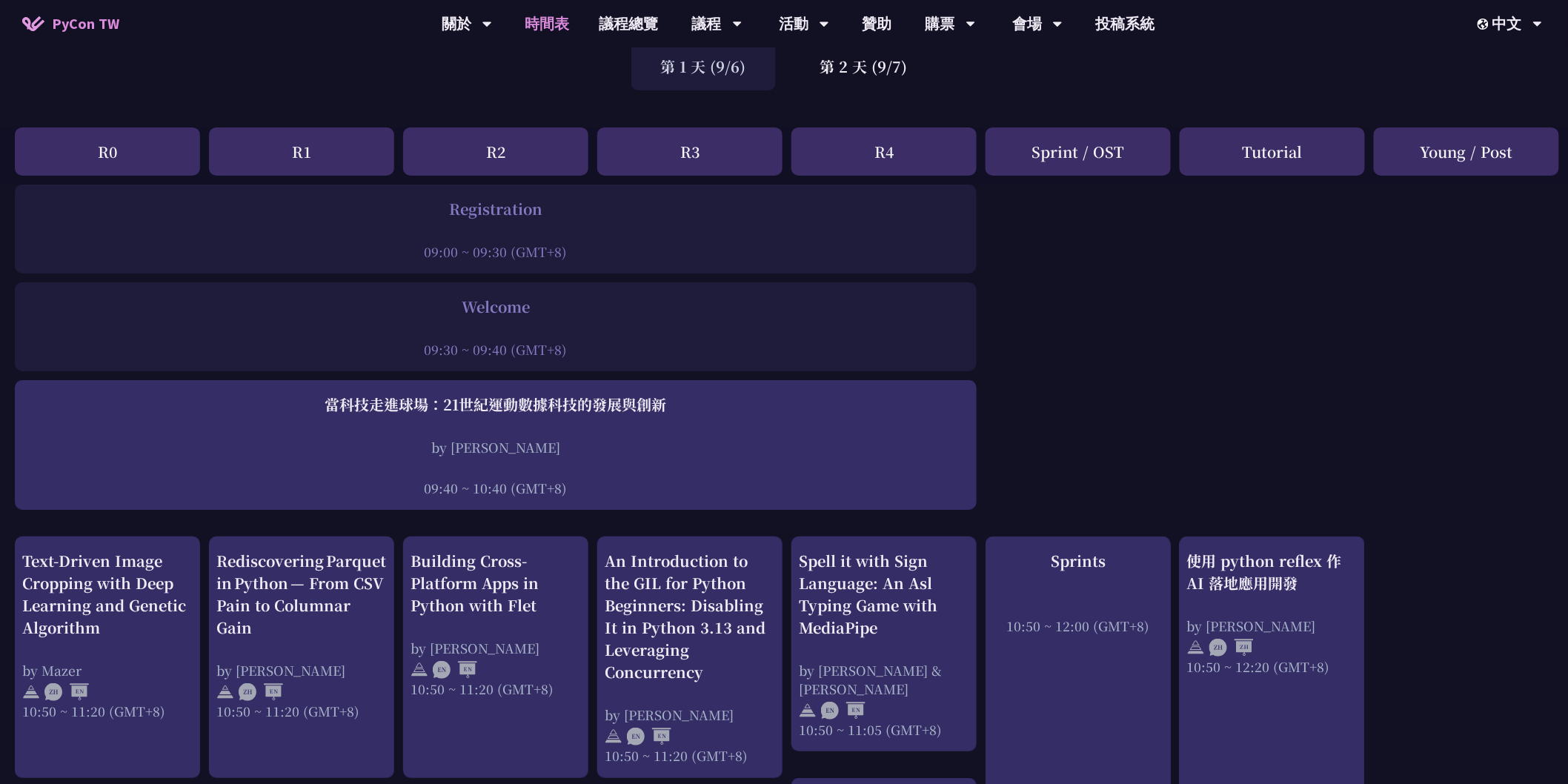
click at [699, 57] on div "第 1 天 (9/6)" at bounding box center [703, 66] width 144 height 48
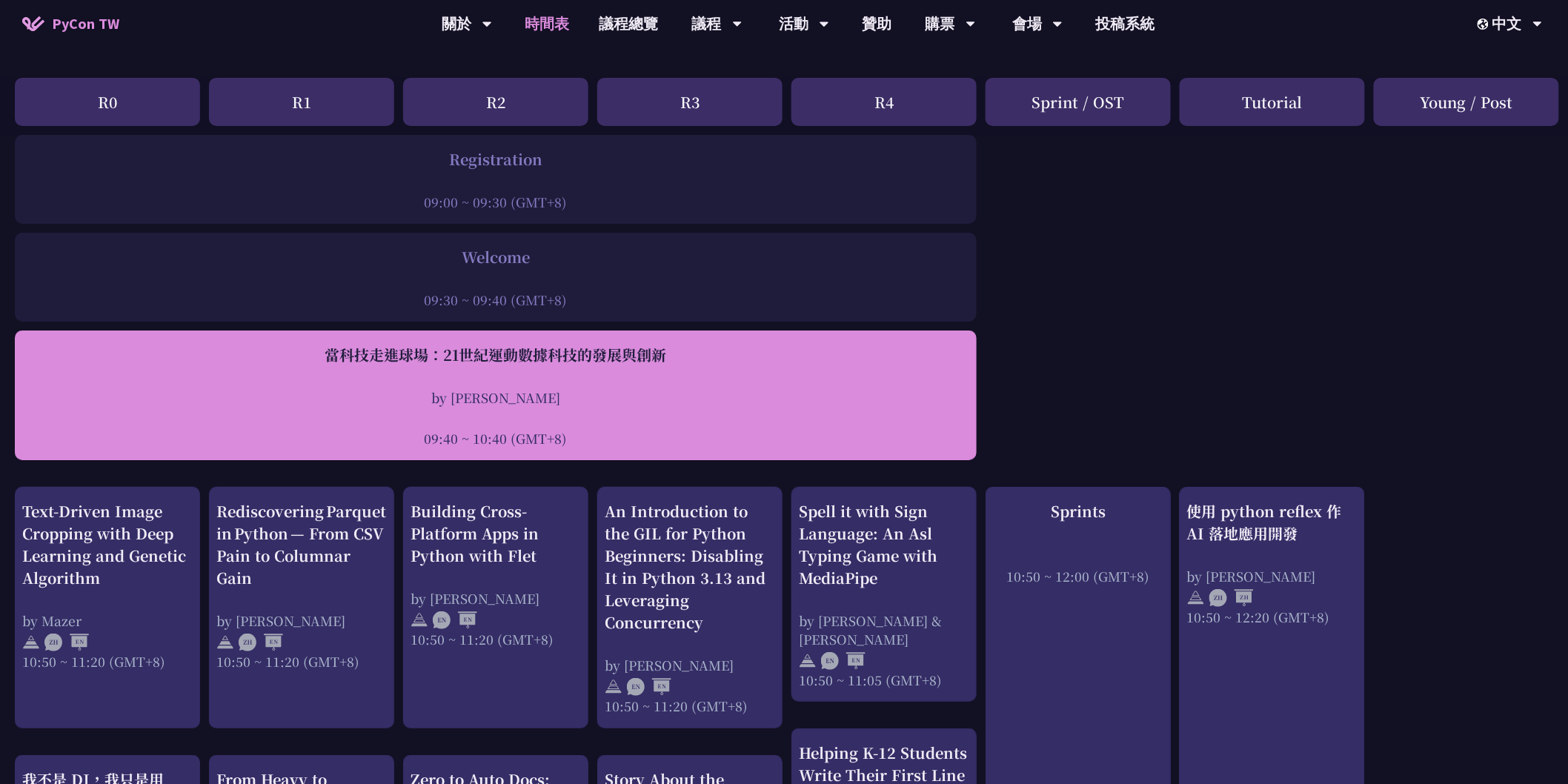
scroll to position [0, 0]
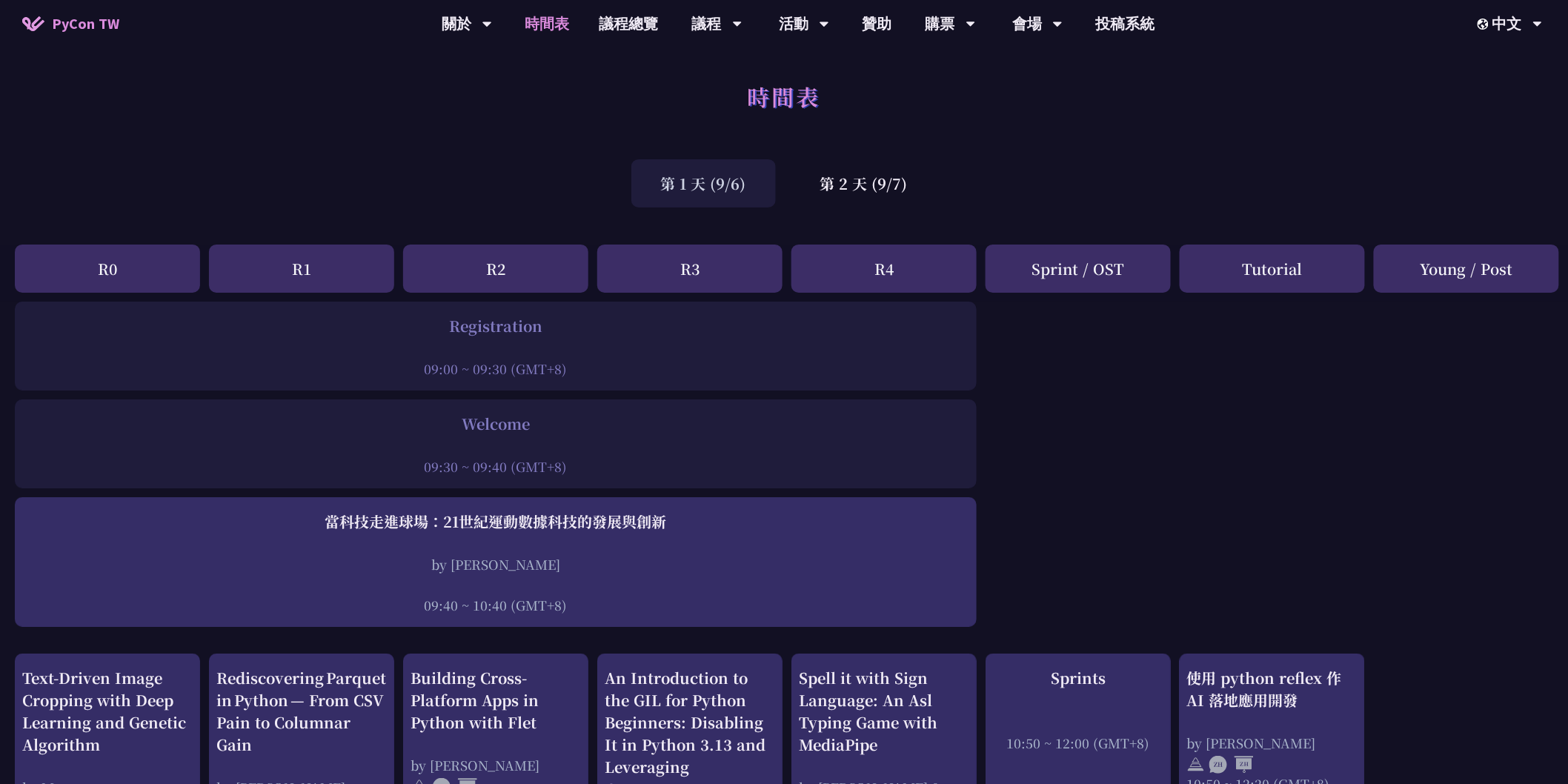
click at [662, 181] on div "第 1 天 (9/6)" at bounding box center [703, 183] width 144 height 48
click at [751, 187] on div "第 1 天 (9/6)" at bounding box center [703, 183] width 144 height 48
click at [853, 173] on div "第 2 天 (9/7)" at bounding box center [864, 183] width 146 height 48
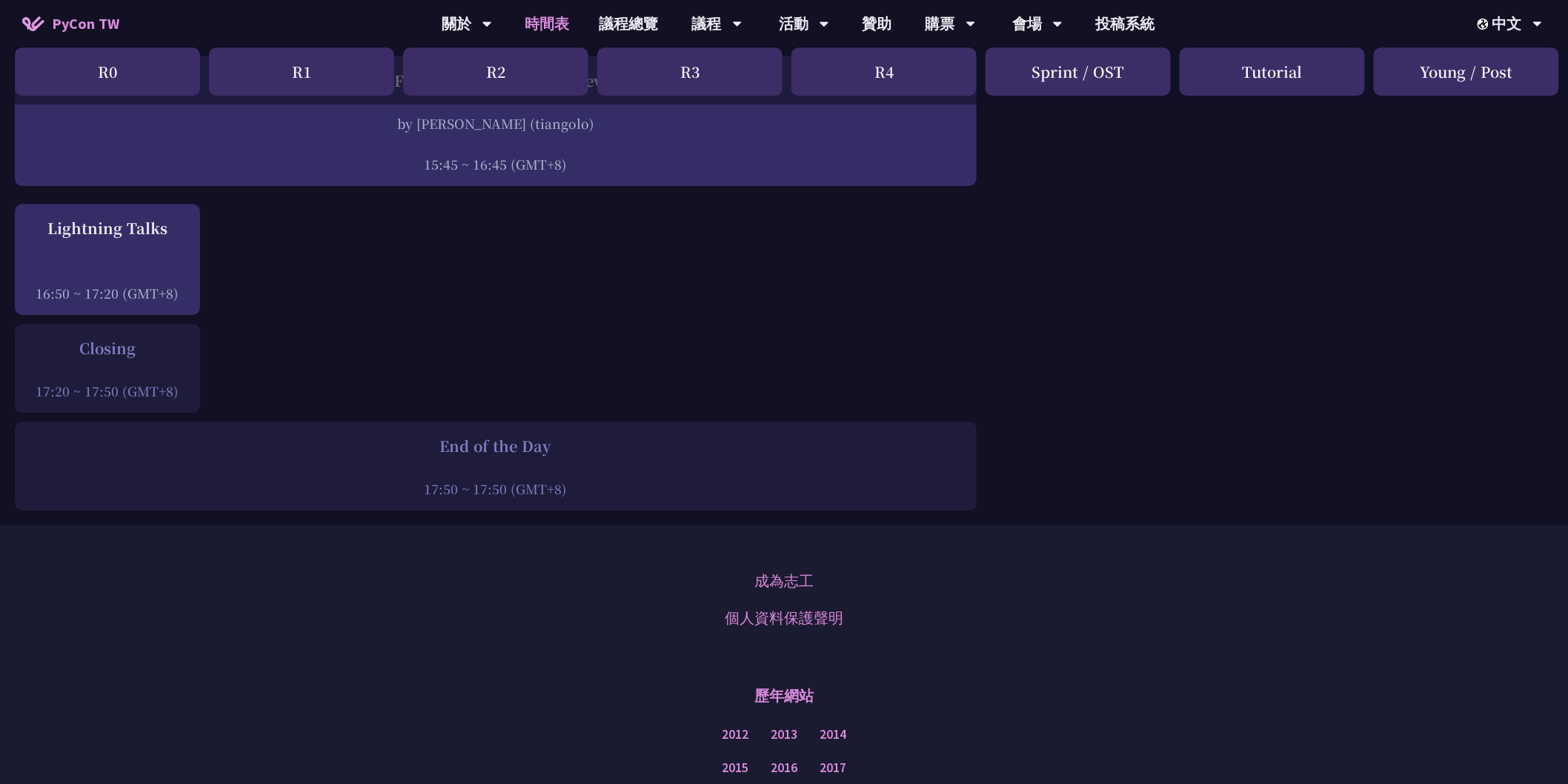
scroll to position [1959, 0]
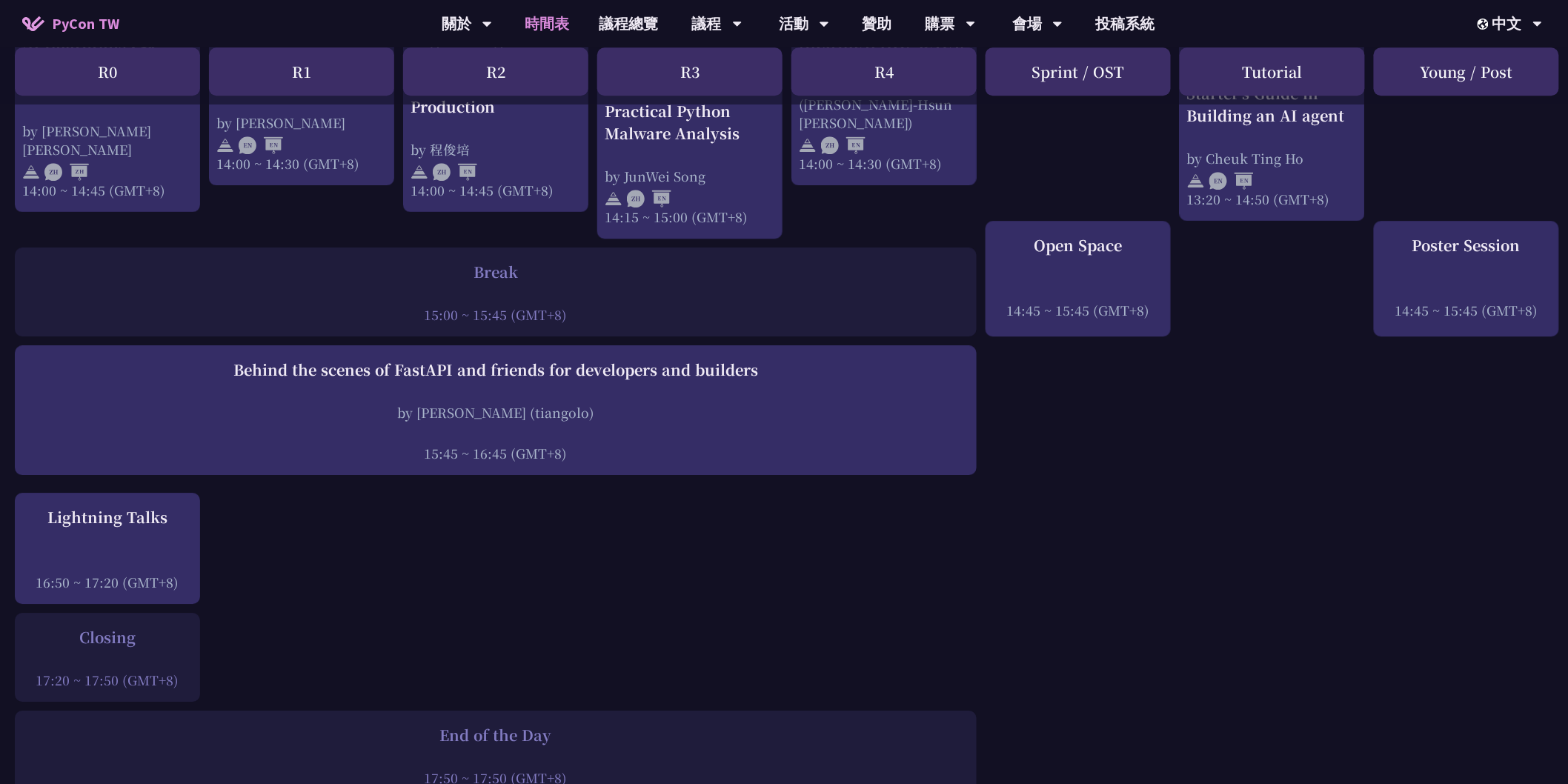
scroll to position [1650, 0]
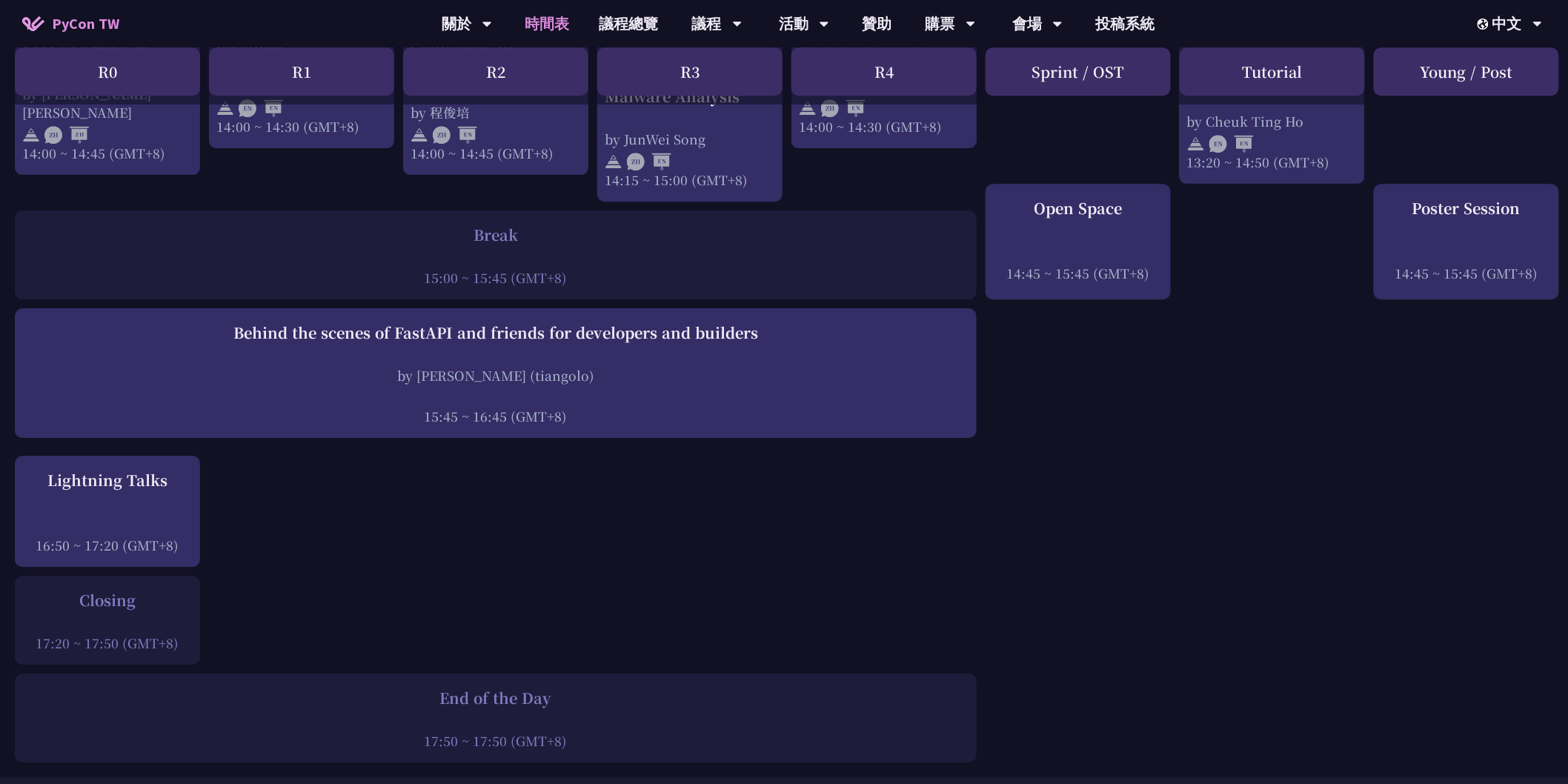
scroll to position [1701, 0]
